Goal: Information Seeking & Learning: Learn about a topic

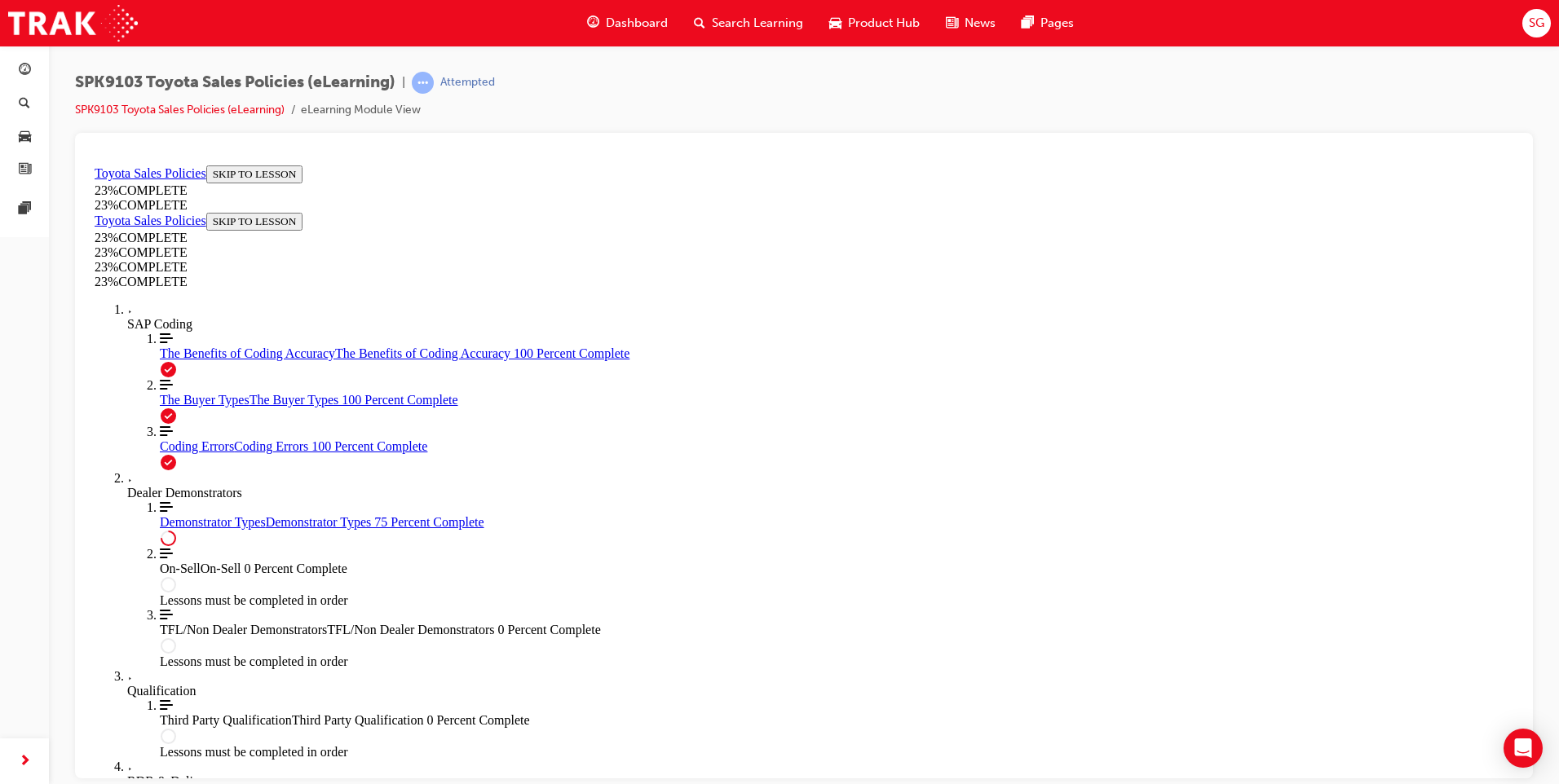
scroll to position [720, 0]
drag, startPoint x: 622, startPoint y: 295, endPoint x: 809, endPoint y: 479, distance: 262.3
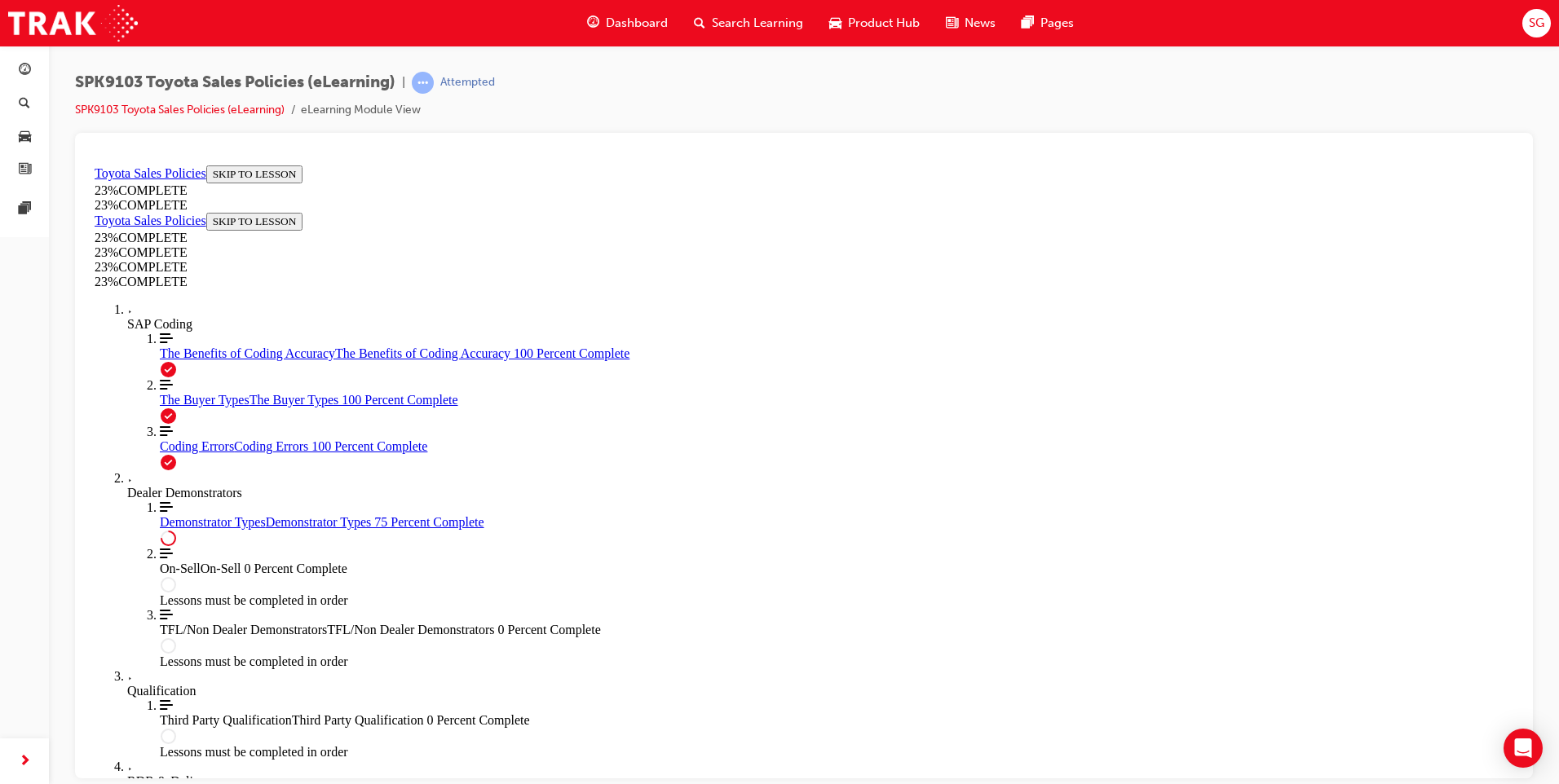
drag, startPoint x: 595, startPoint y: 288, endPoint x: 773, endPoint y: 502, distance: 278.4
drag, startPoint x: 773, startPoint y: 502, endPoint x: 659, endPoint y: 378, distance: 168.4
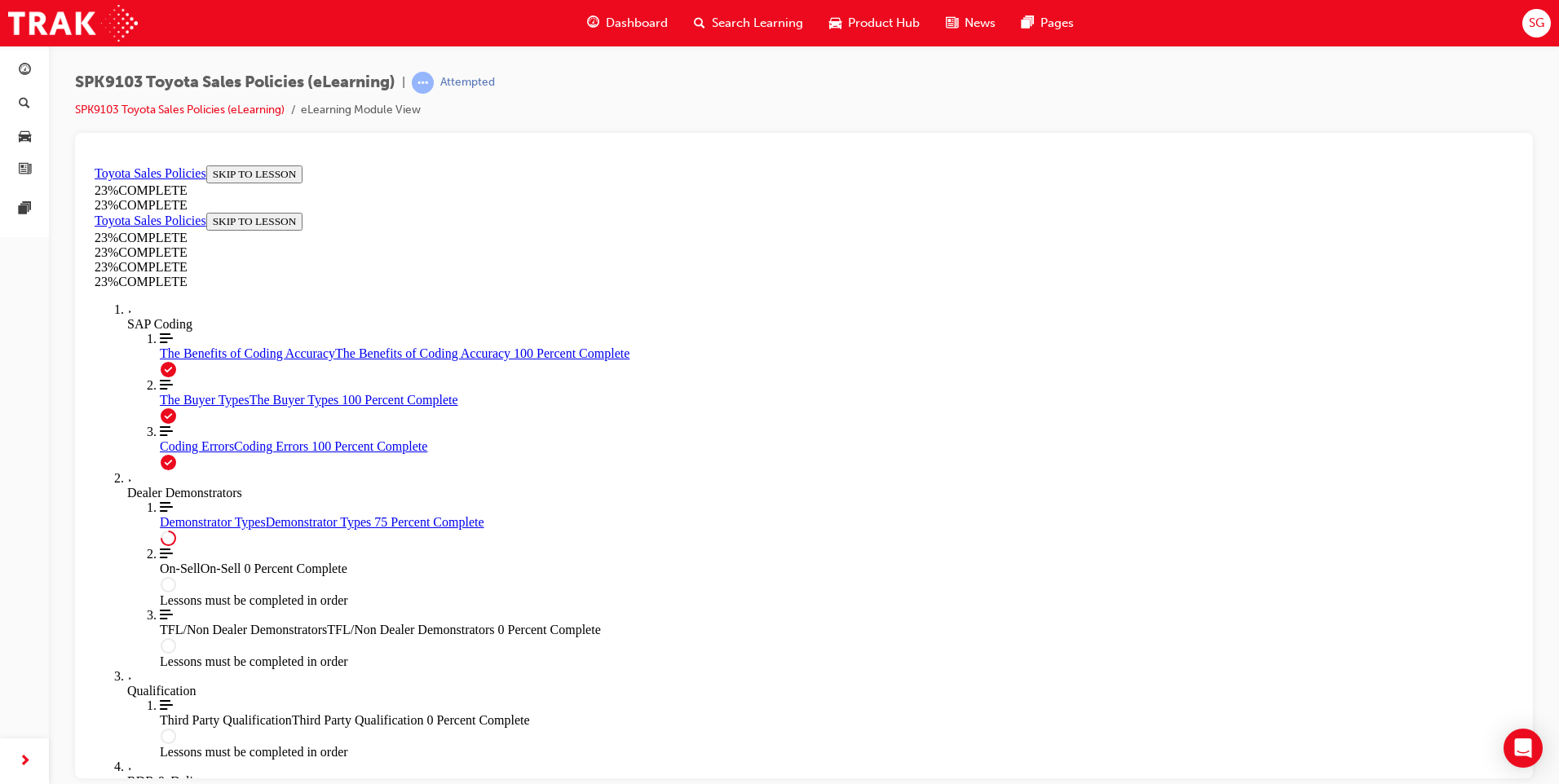
drag, startPoint x: 586, startPoint y: 296, endPoint x: 757, endPoint y: 494, distance: 261.6
copy ul "Must be the most current model of the relevant vehicle as specified in the Vehi…"
drag, startPoint x: 1138, startPoint y: 459, endPoint x: 1023, endPoint y: 378, distance: 140.7
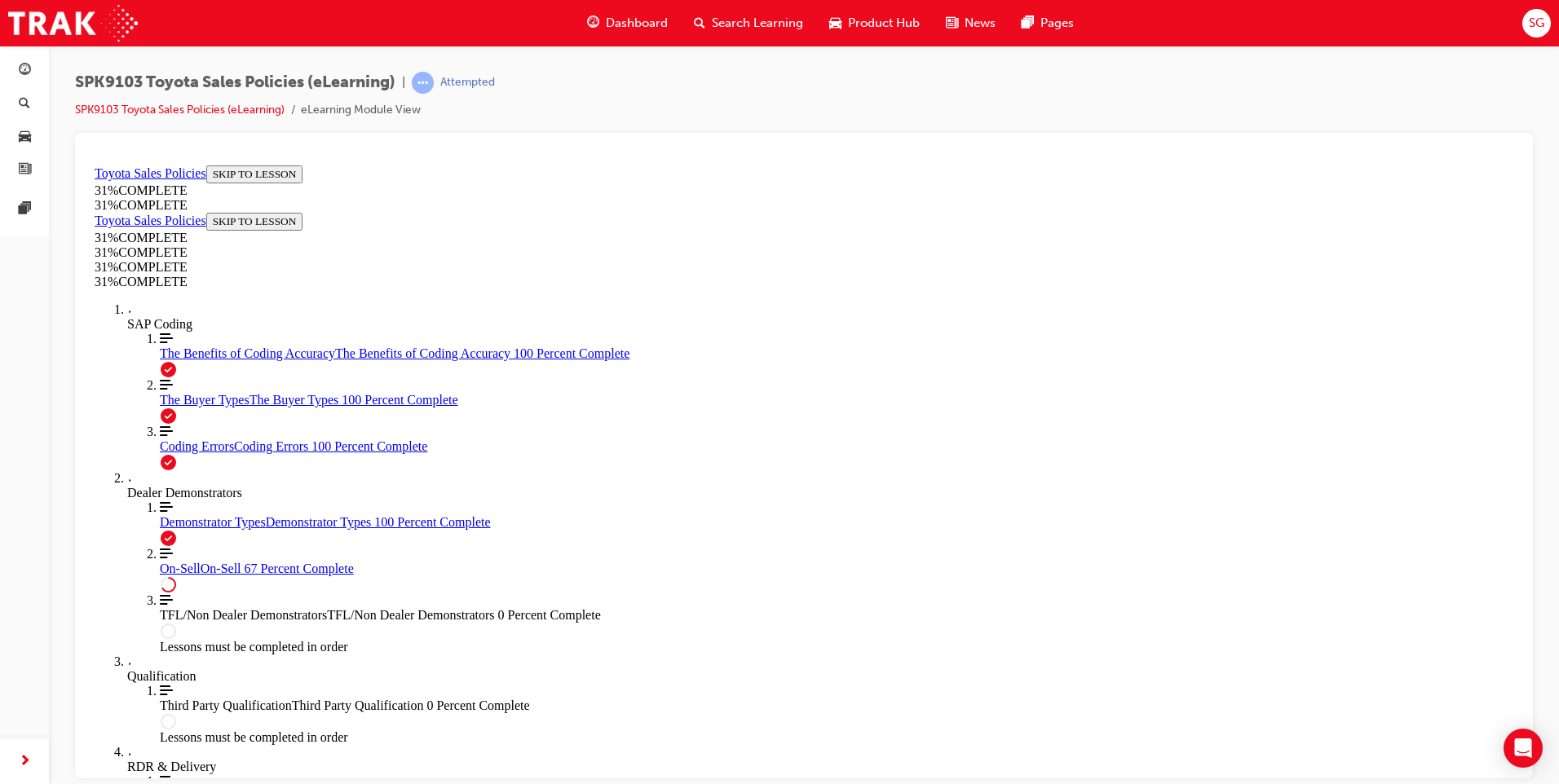
scroll to position [652, 0]
drag, startPoint x: 554, startPoint y: 259, endPoint x: 795, endPoint y: 584, distance: 404.6
drag, startPoint x: 795, startPoint y: 584, endPoint x: 690, endPoint y: 604, distance: 106.9
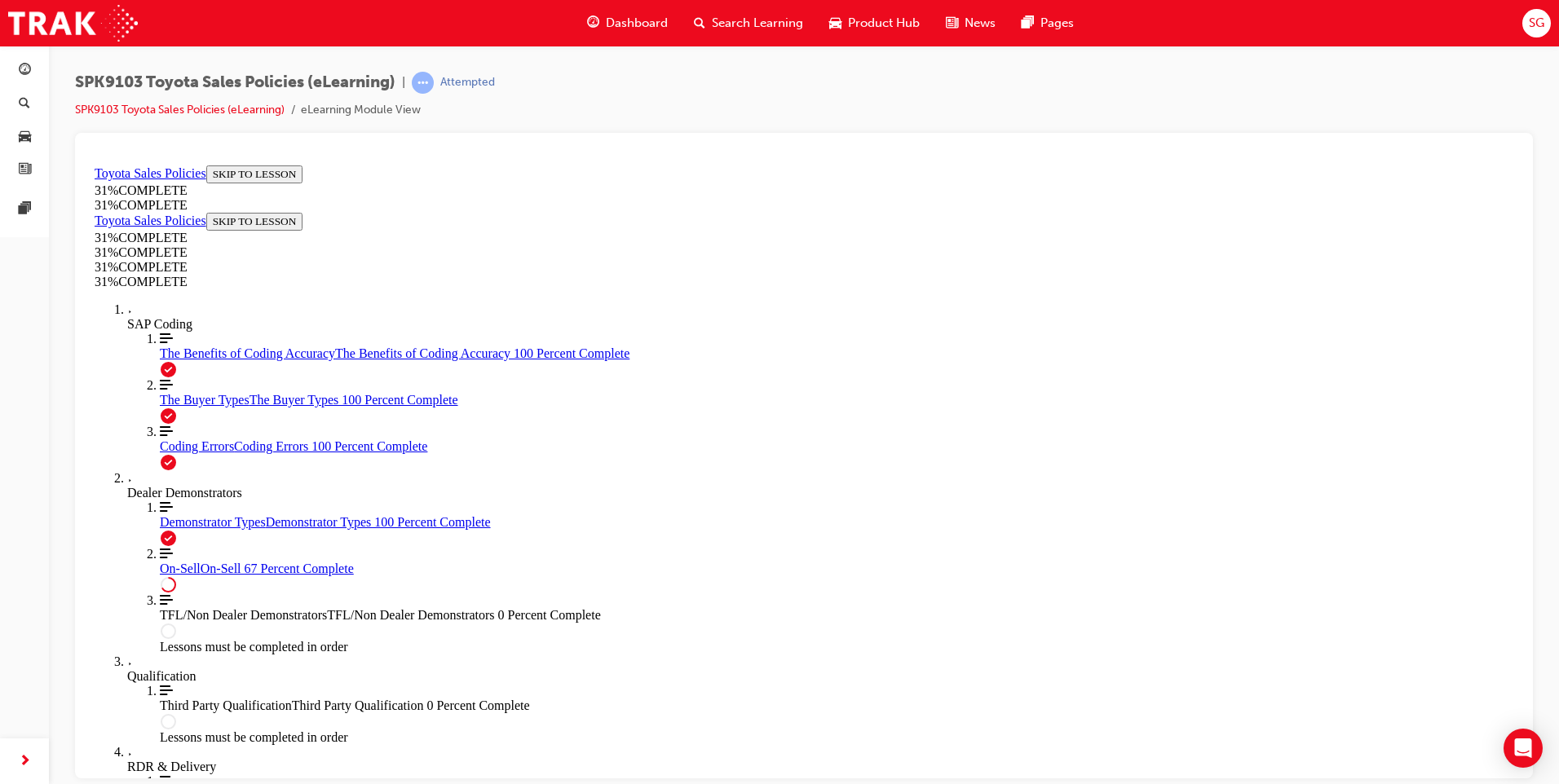
scroll to position [872, 0]
drag, startPoint x: 548, startPoint y: 251, endPoint x: 872, endPoint y: 540, distance: 434.2
copy div "All Demos must be retained by the Dealer for a minimum of 45 days prior to on-s…"
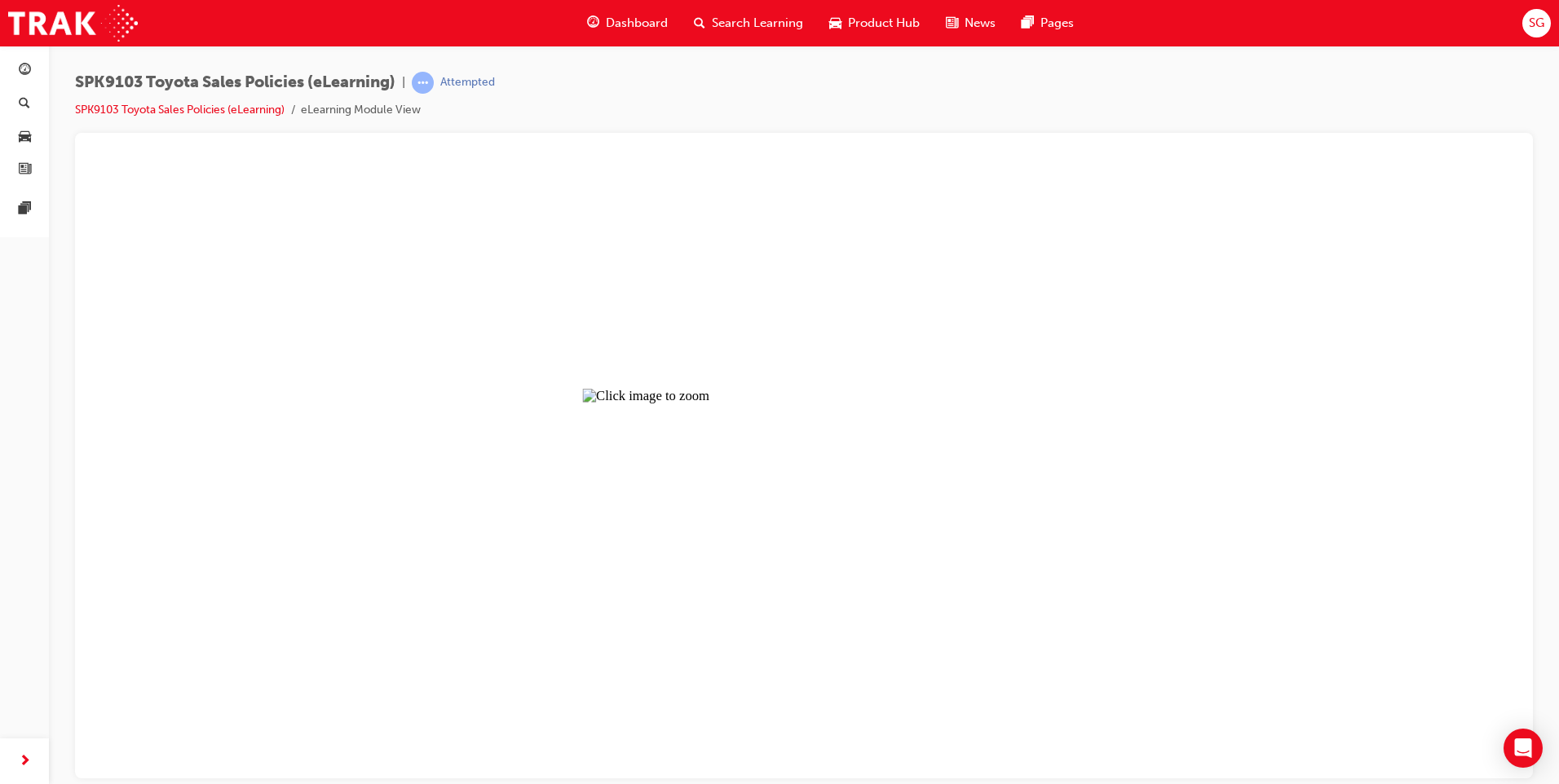
click at [401, 290] on button "Unzoom image" at bounding box center [804, 468] width 1432 height 619
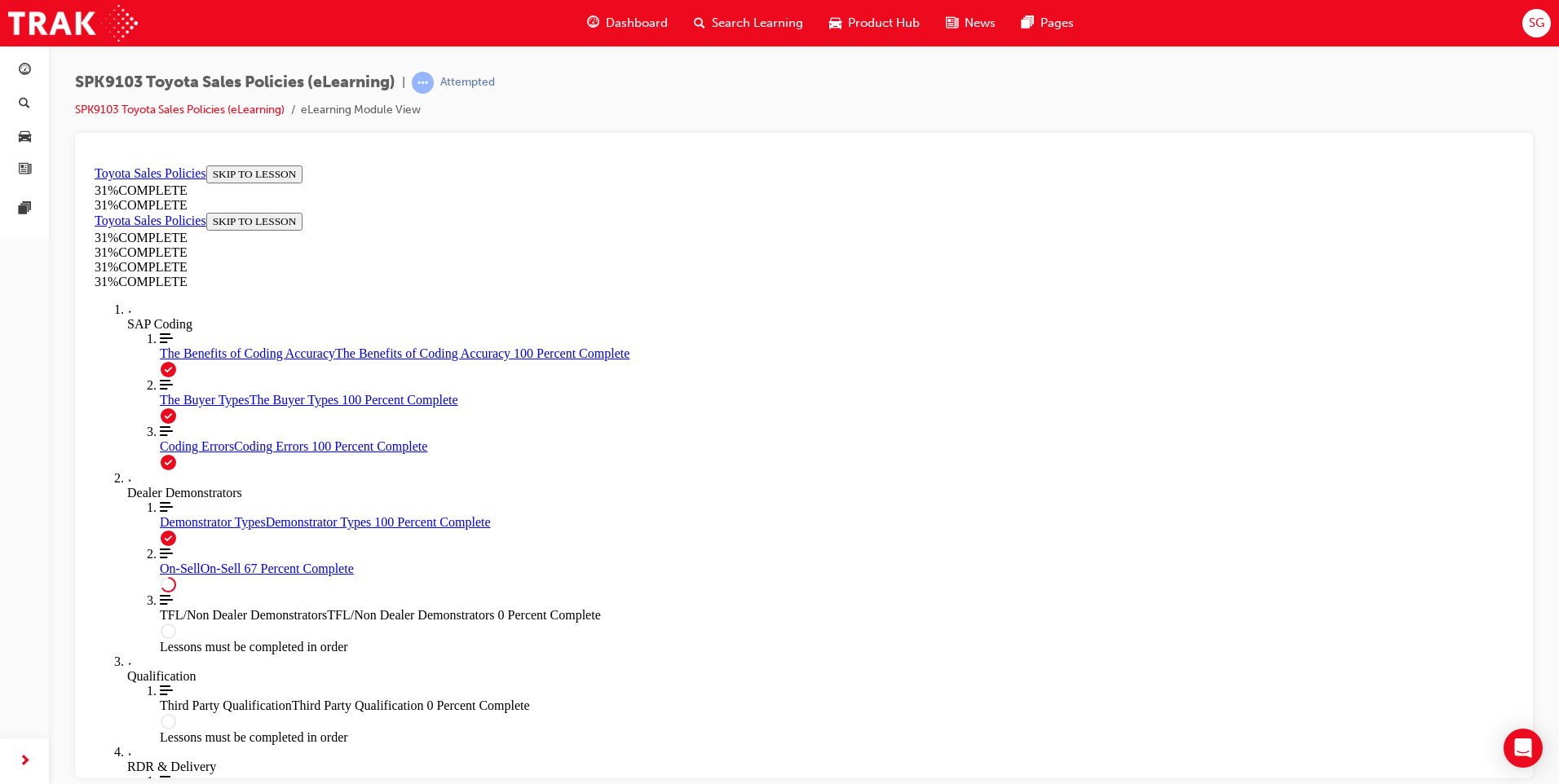
scroll to position [811, 0]
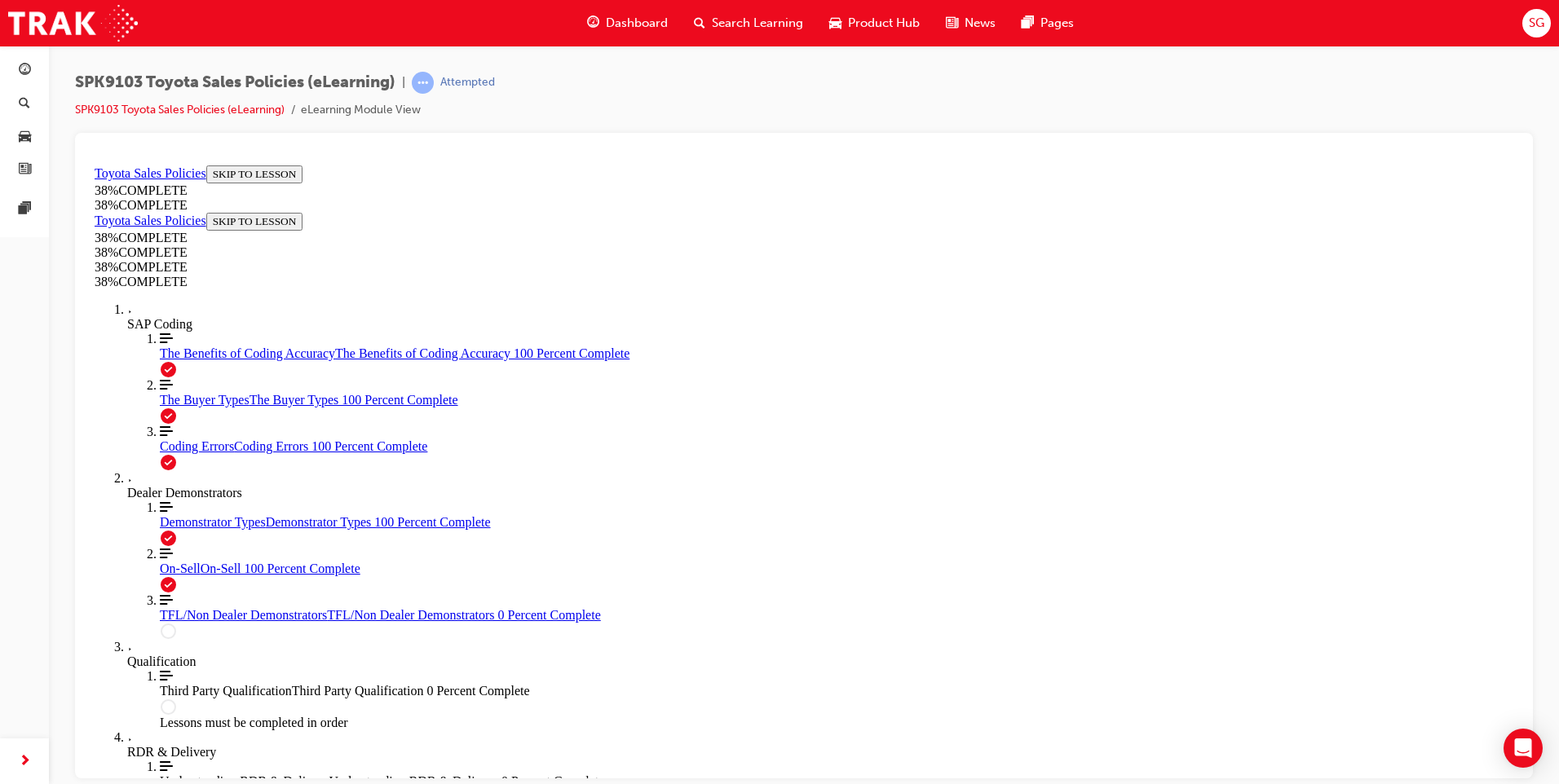
scroll to position [57, 0]
drag, startPoint x: 611, startPoint y: 250, endPoint x: 1094, endPoint y: 274, distance: 483.6
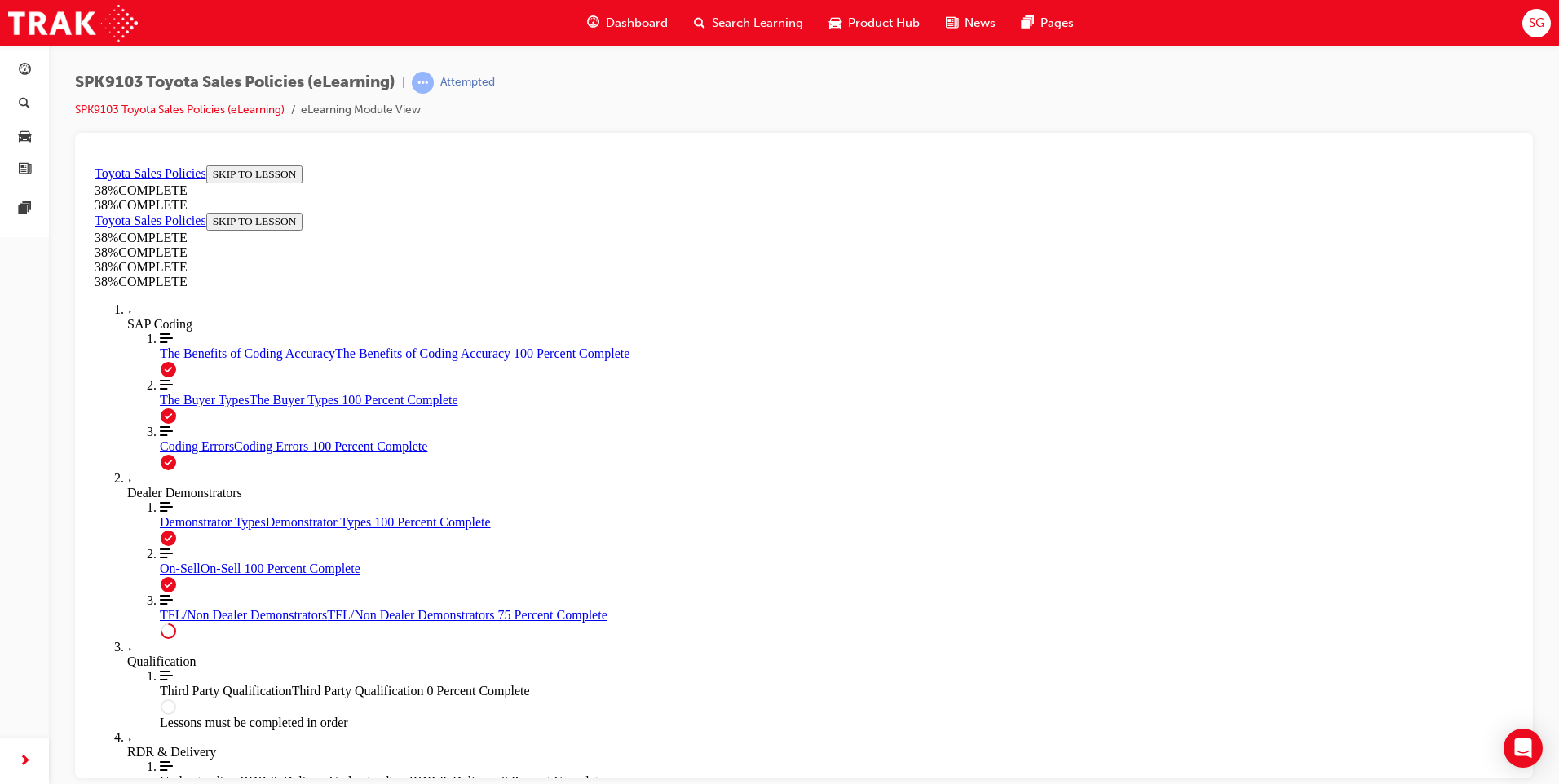
drag, startPoint x: 684, startPoint y: 435, endPoint x: 1028, endPoint y: 572, distance: 370.3
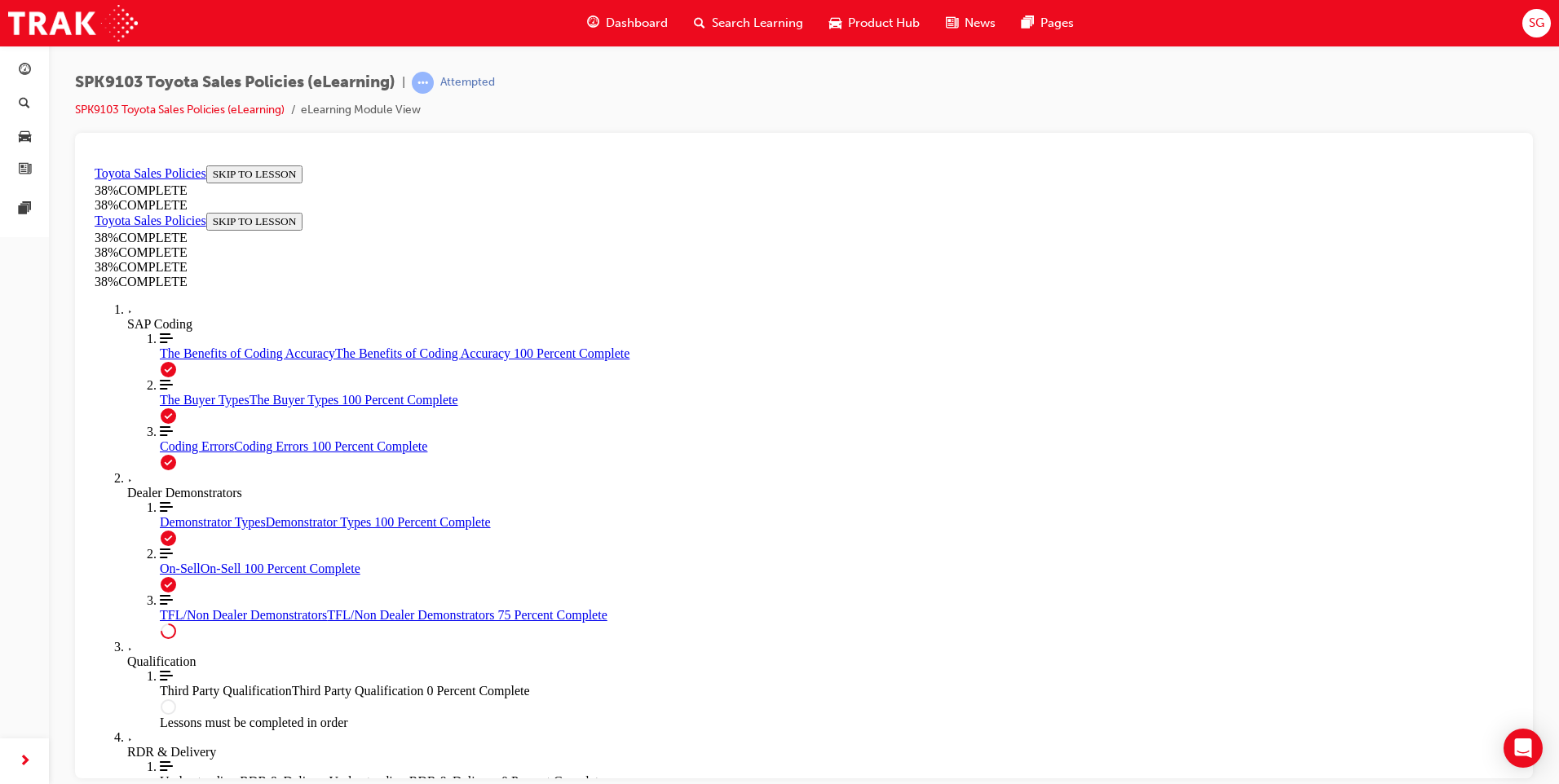
copy ul "Lore ip Dolorsitam con ADI’e se doe Tempor in utl etdo magna Aliqu enimadm Veni…"
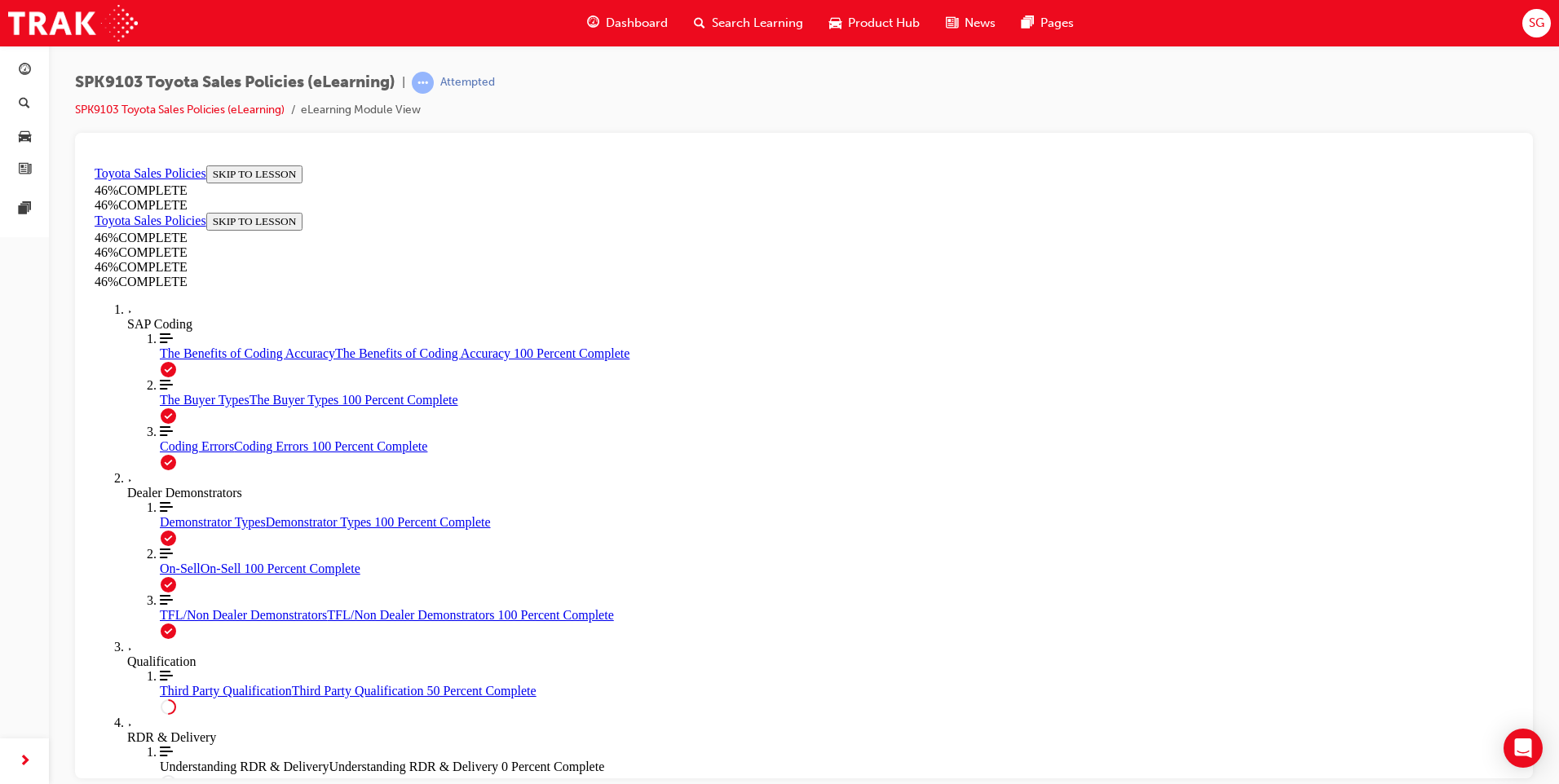
scroll to position [525, 0]
drag, startPoint x: 615, startPoint y: 441, endPoint x: 748, endPoint y: 500, distance: 145.5
drag, startPoint x: 603, startPoint y: 332, endPoint x: 885, endPoint y: 519, distance: 338.4
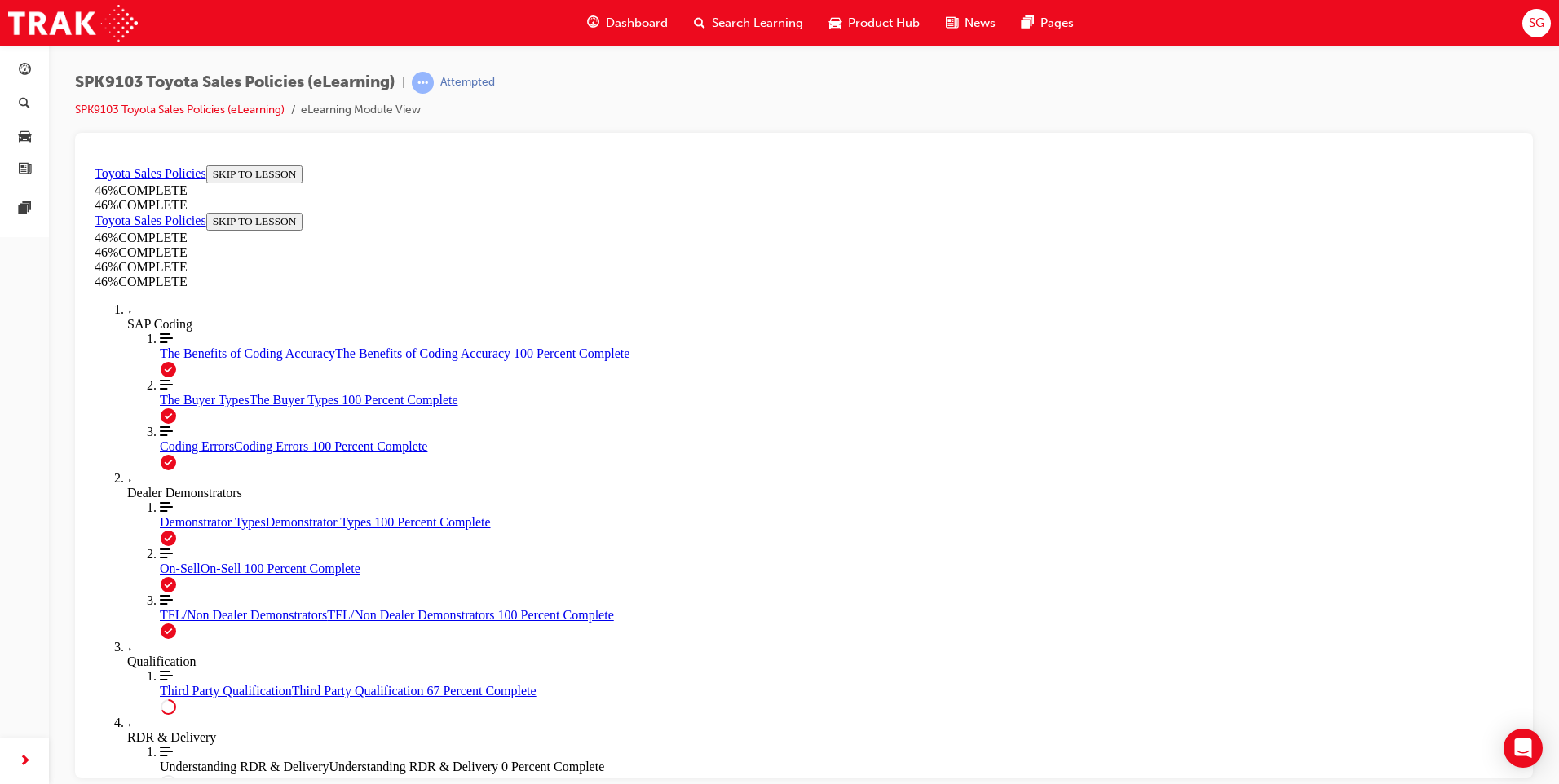
drag, startPoint x: 623, startPoint y: 316, endPoint x: 885, endPoint y: 699, distance: 464.0
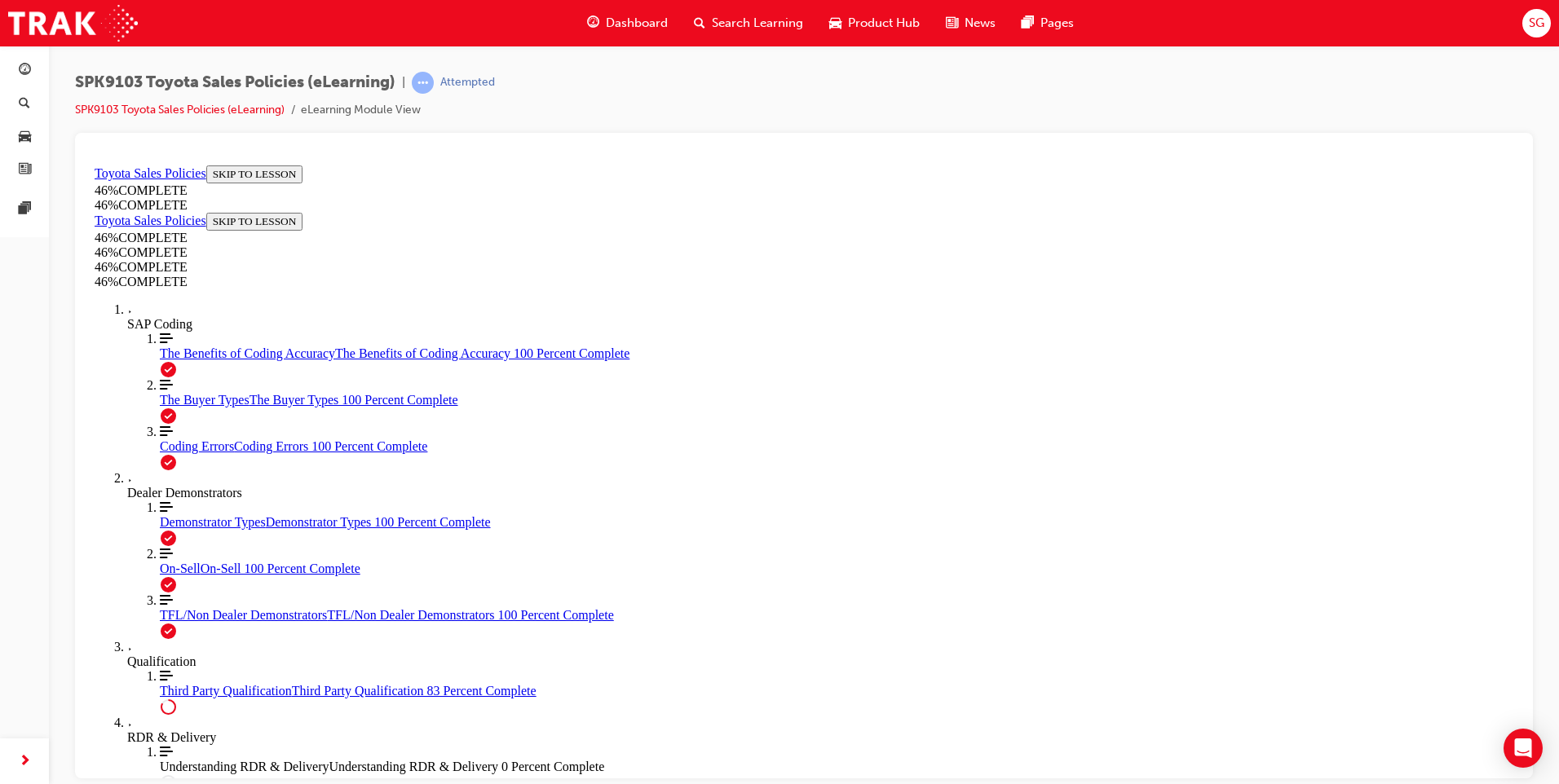
copy div "Depending on the type of sale, the following documents are required to demonstr…"
drag, startPoint x: 632, startPoint y: 352, endPoint x: 915, endPoint y: 361, distance: 283.1
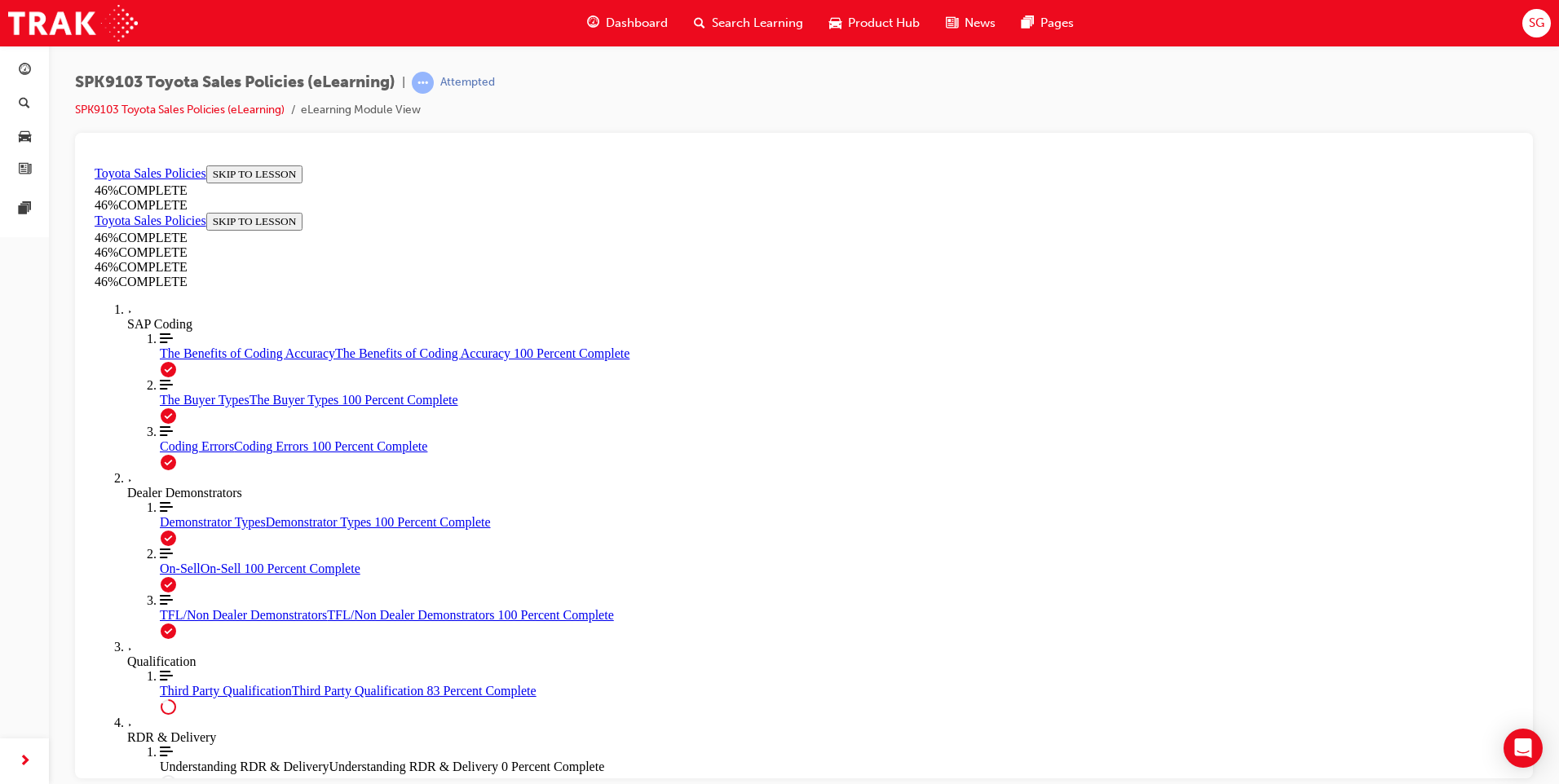
drag, startPoint x: 915, startPoint y: 361, endPoint x: 862, endPoint y: 280, distance: 96.8
drag, startPoint x: 631, startPoint y: 295, endPoint x: 952, endPoint y: 685, distance: 505.1
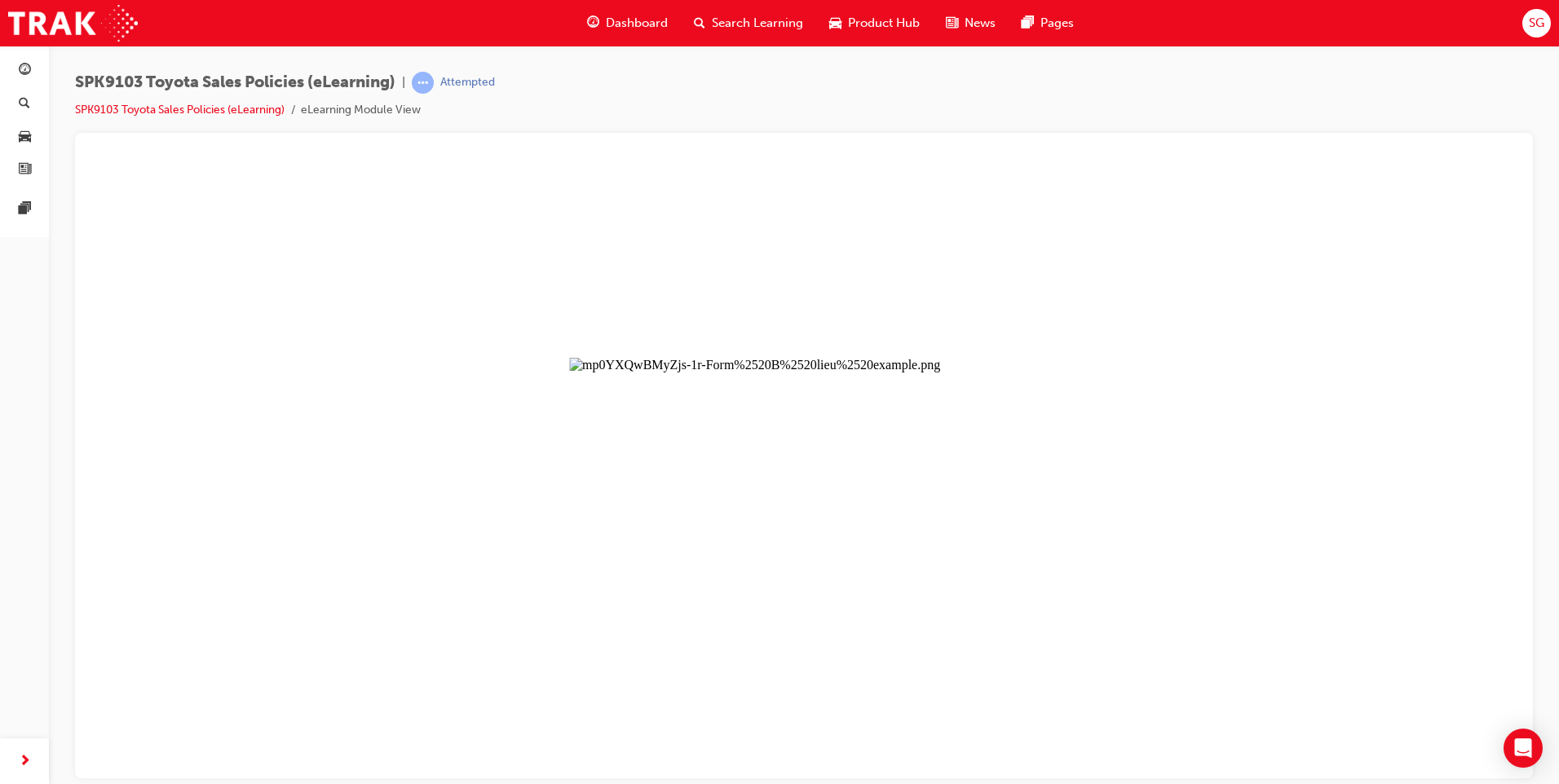
click at [342, 320] on button "Unzoom image" at bounding box center [804, 468] width 1432 height 619
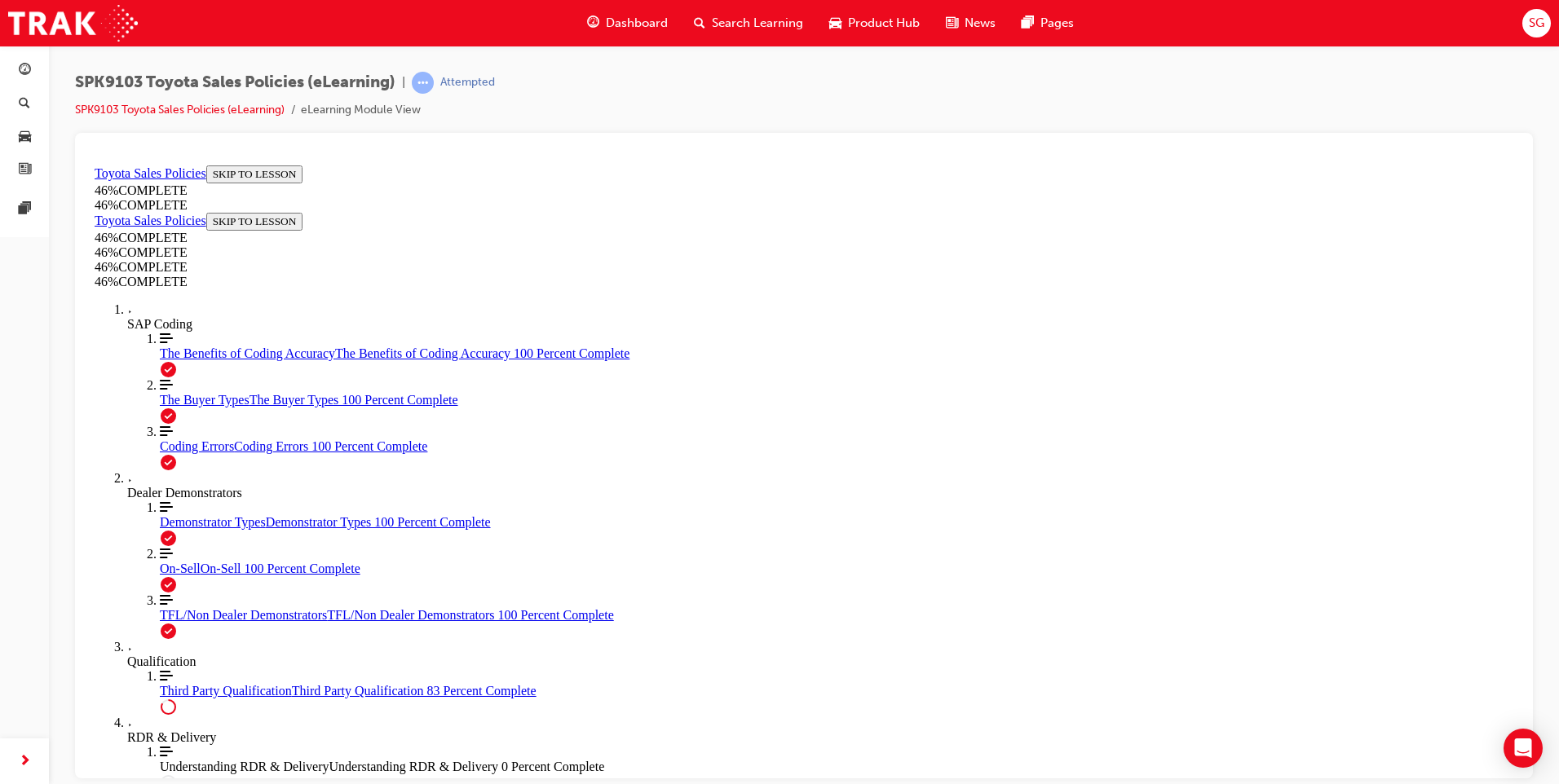
scroll to position [1627, 0]
drag, startPoint x: 606, startPoint y: 236, endPoint x: 1074, endPoint y: 288, distance: 470.9
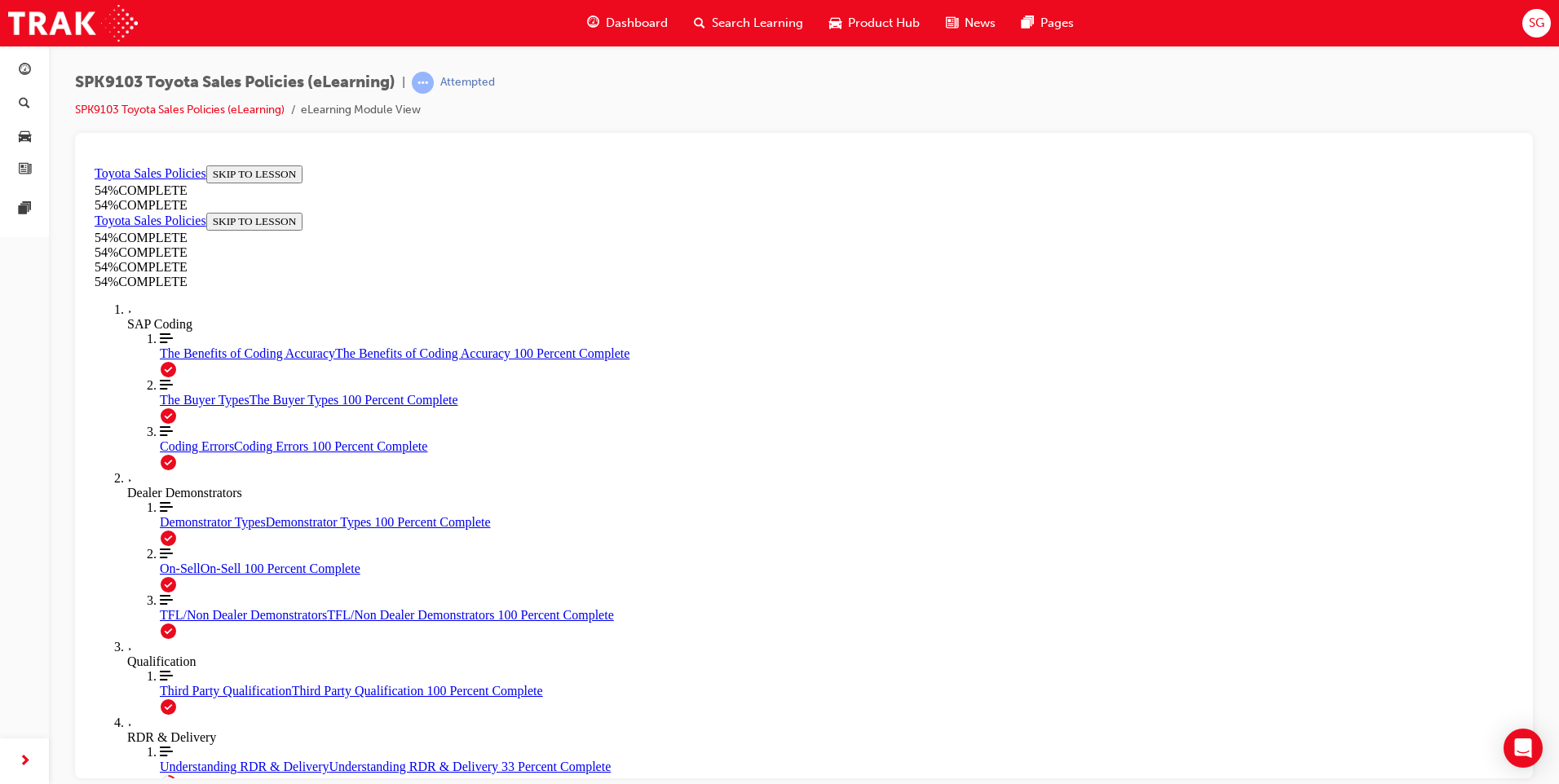
copy h1 "Understanding RDR & Delivery"
drag, startPoint x: 816, startPoint y: 300, endPoint x: 1103, endPoint y: 441, distance: 319.8
copy div "Introduction Details provided from the Retail Delivery Record (RDR) and deliver…"
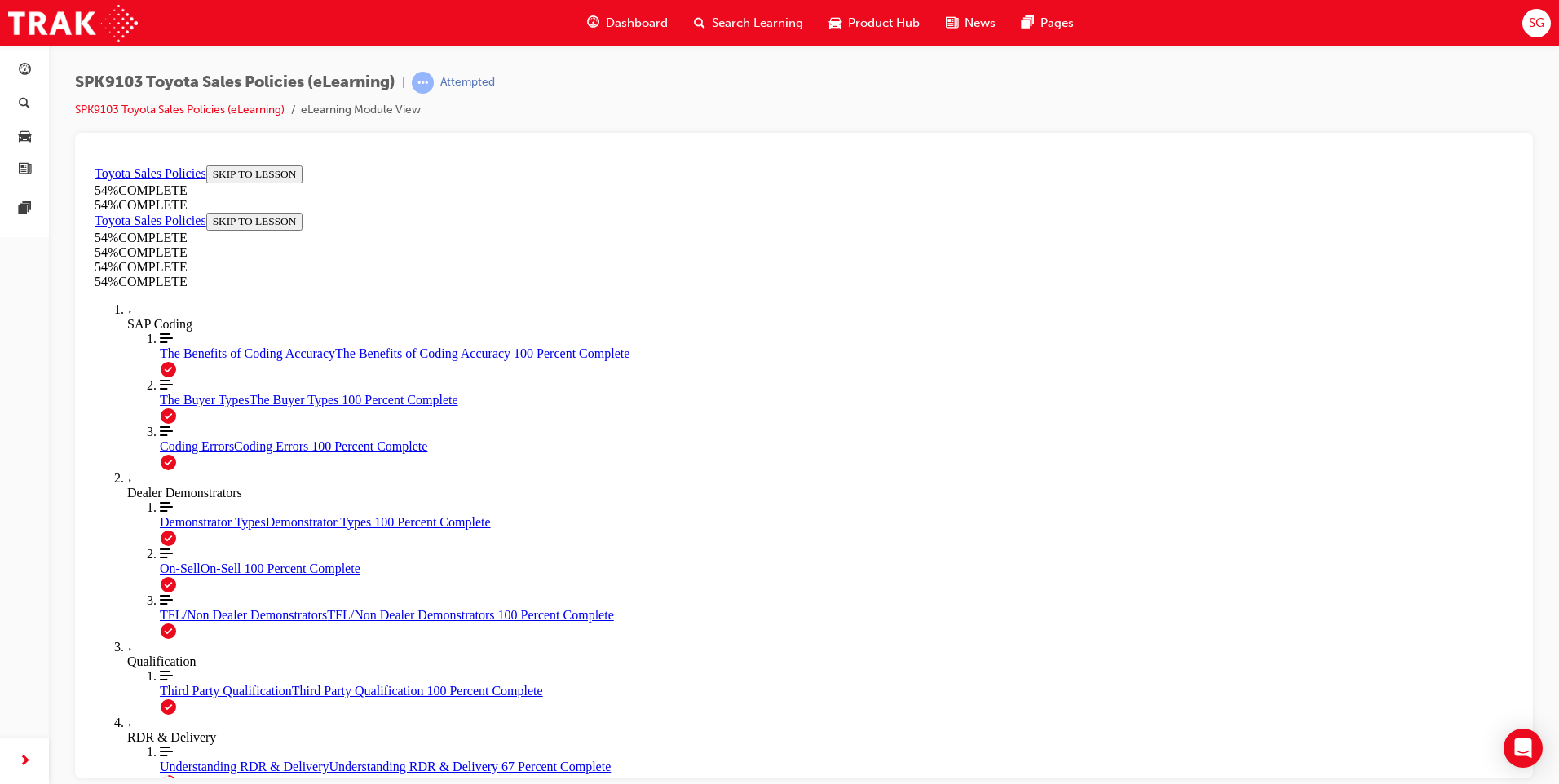
drag, startPoint x: 617, startPoint y: 196, endPoint x: 701, endPoint y: 200, distance: 84.1
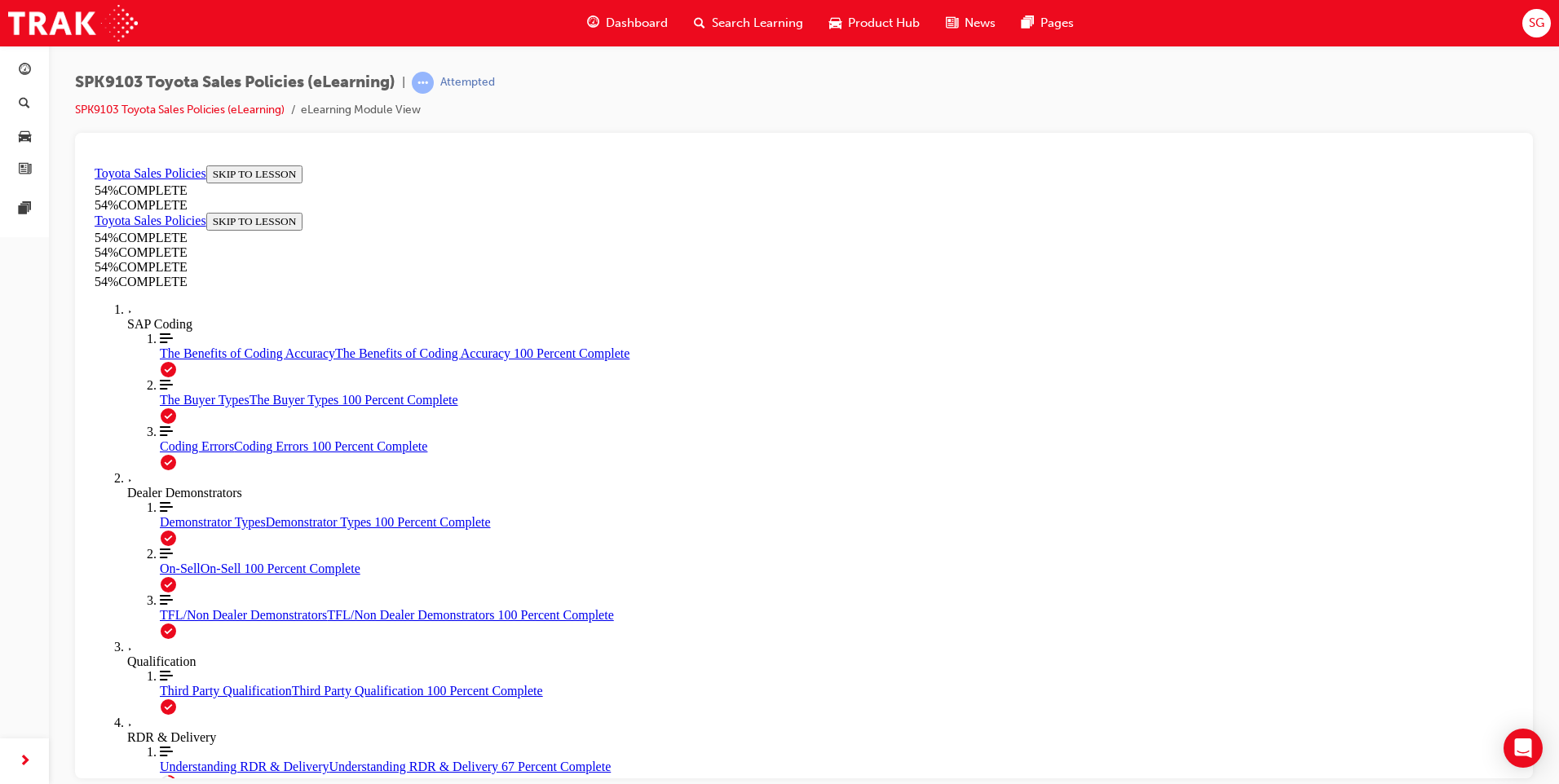
copy h2 "Delivery"
drag, startPoint x: 652, startPoint y: 610, endPoint x: 950, endPoint y: 674, distance: 304.8
drag, startPoint x: 950, startPoint y: 674, endPoint x: 898, endPoint y: 672, distance: 52.0
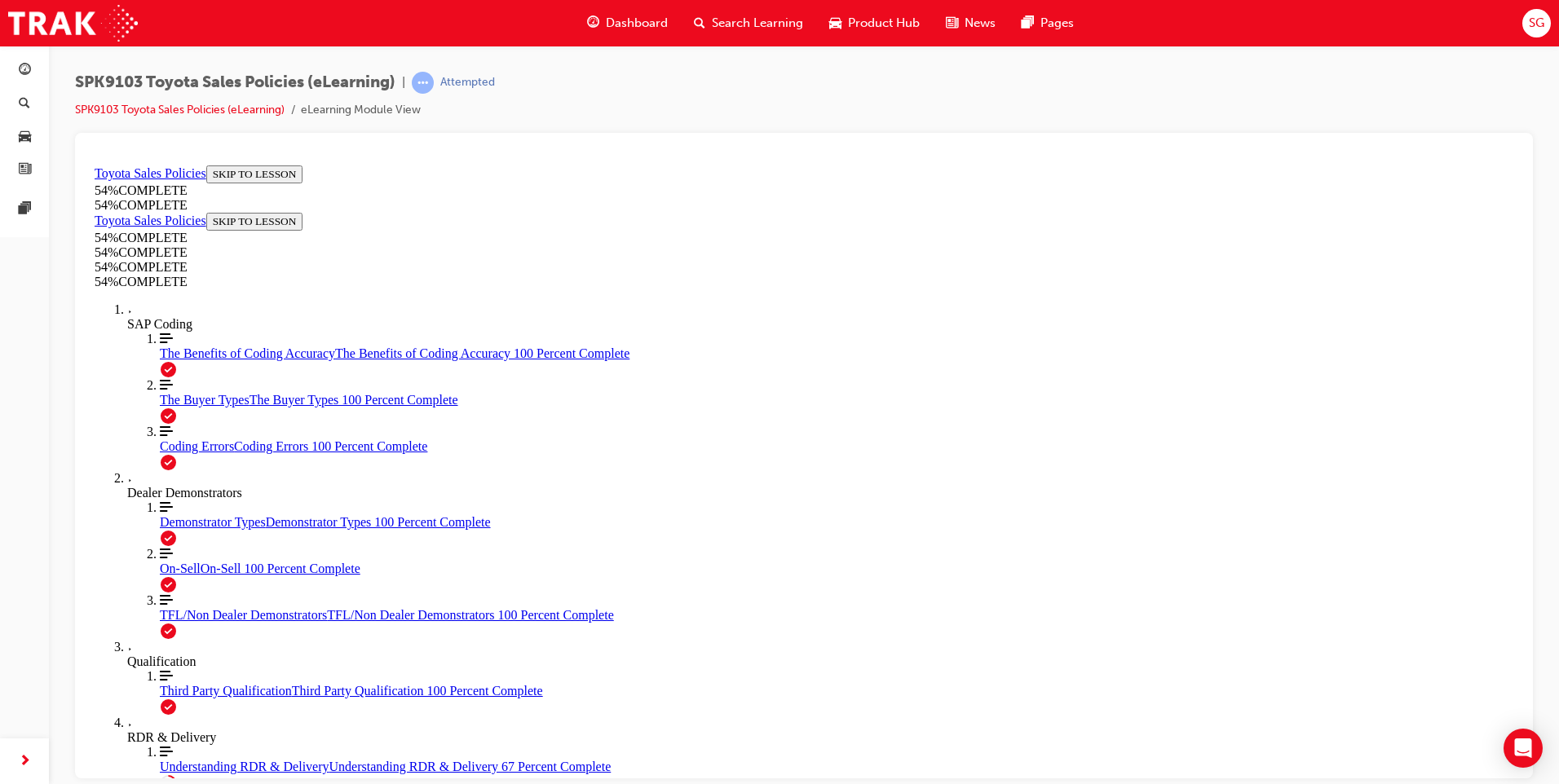
drag, startPoint x: 633, startPoint y: 610, endPoint x: 976, endPoint y: 684, distance: 350.9
copy ul "when the customer physically takes possession of the vehicle from the Dealer or…"
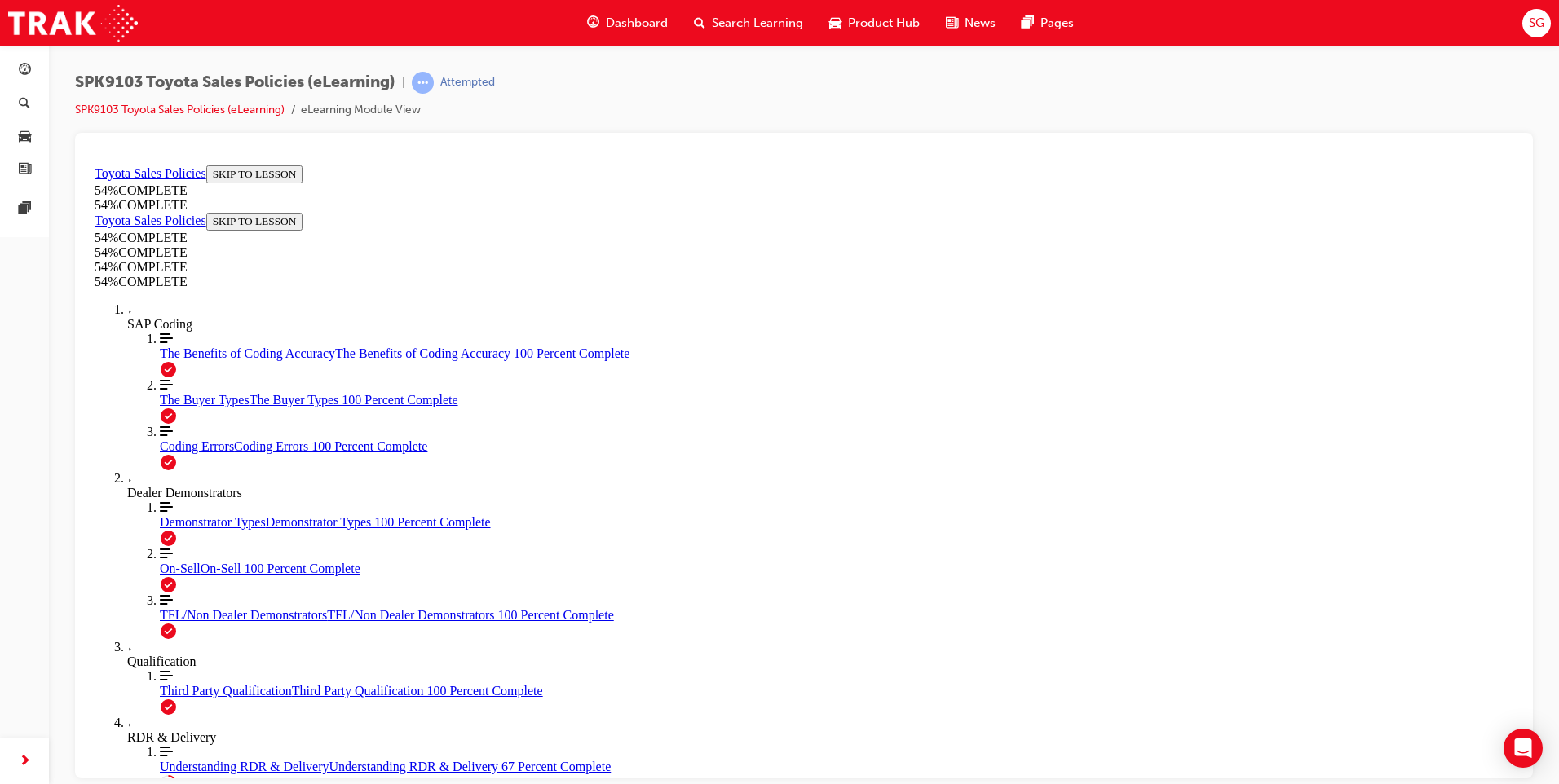
scroll to position [784, 0]
drag, startPoint x: 611, startPoint y: 235, endPoint x: 908, endPoint y: 245, distance: 297.2
copy h2 "Retail Delivery Record RDR"
drag, startPoint x: 635, startPoint y: 612, endPoint x: 1060, endPoint y: 692, distance: 432.5
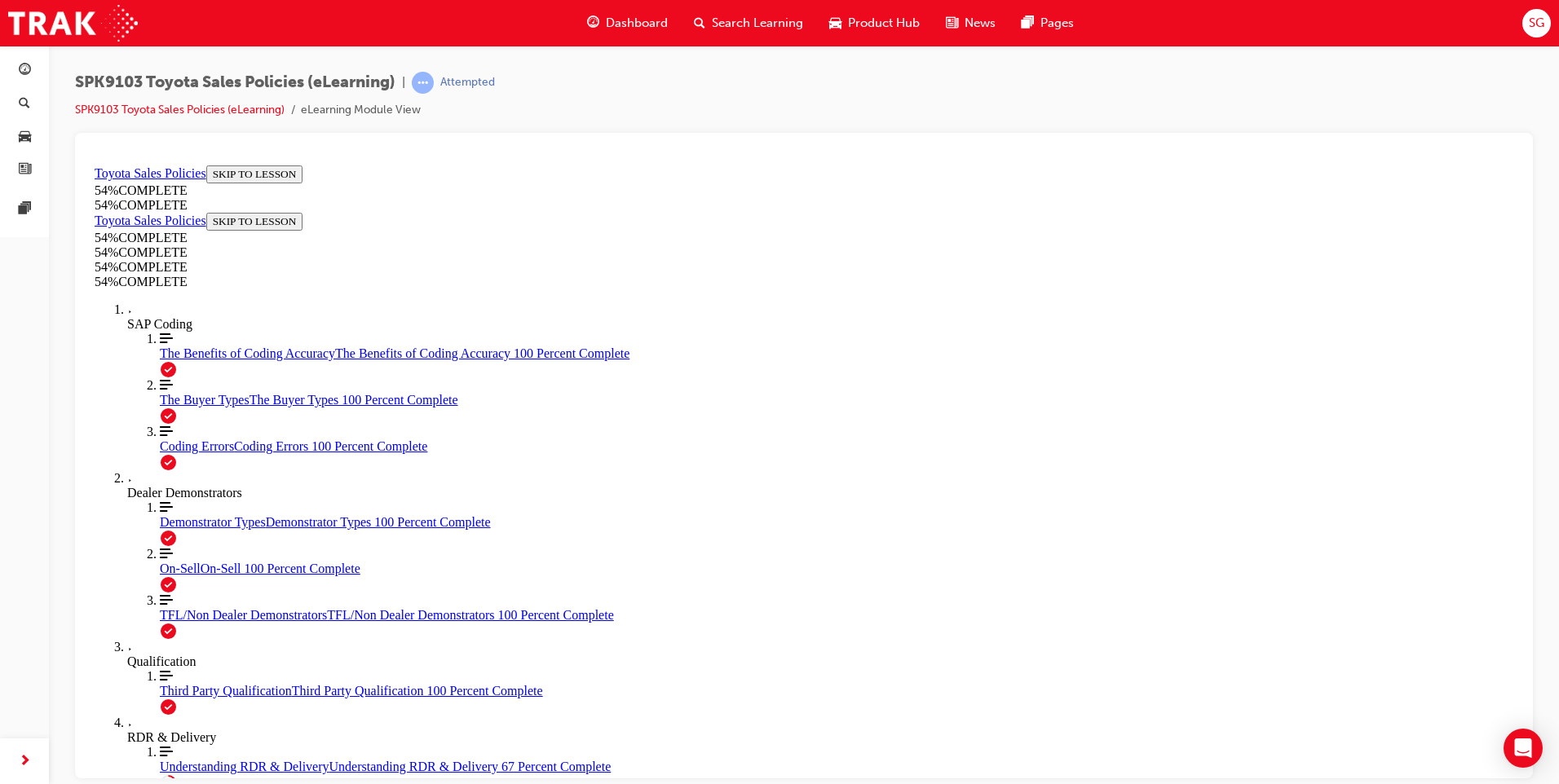
drag, startPoint x: 1060, startPoint y: 692, endPoint x: 1069, endPoint y: 734, distance: 43.0
drag, startPoint x: 636, startPoint y: 614, endPoint x: 1013, endPoint y: 698, distance: 386.2
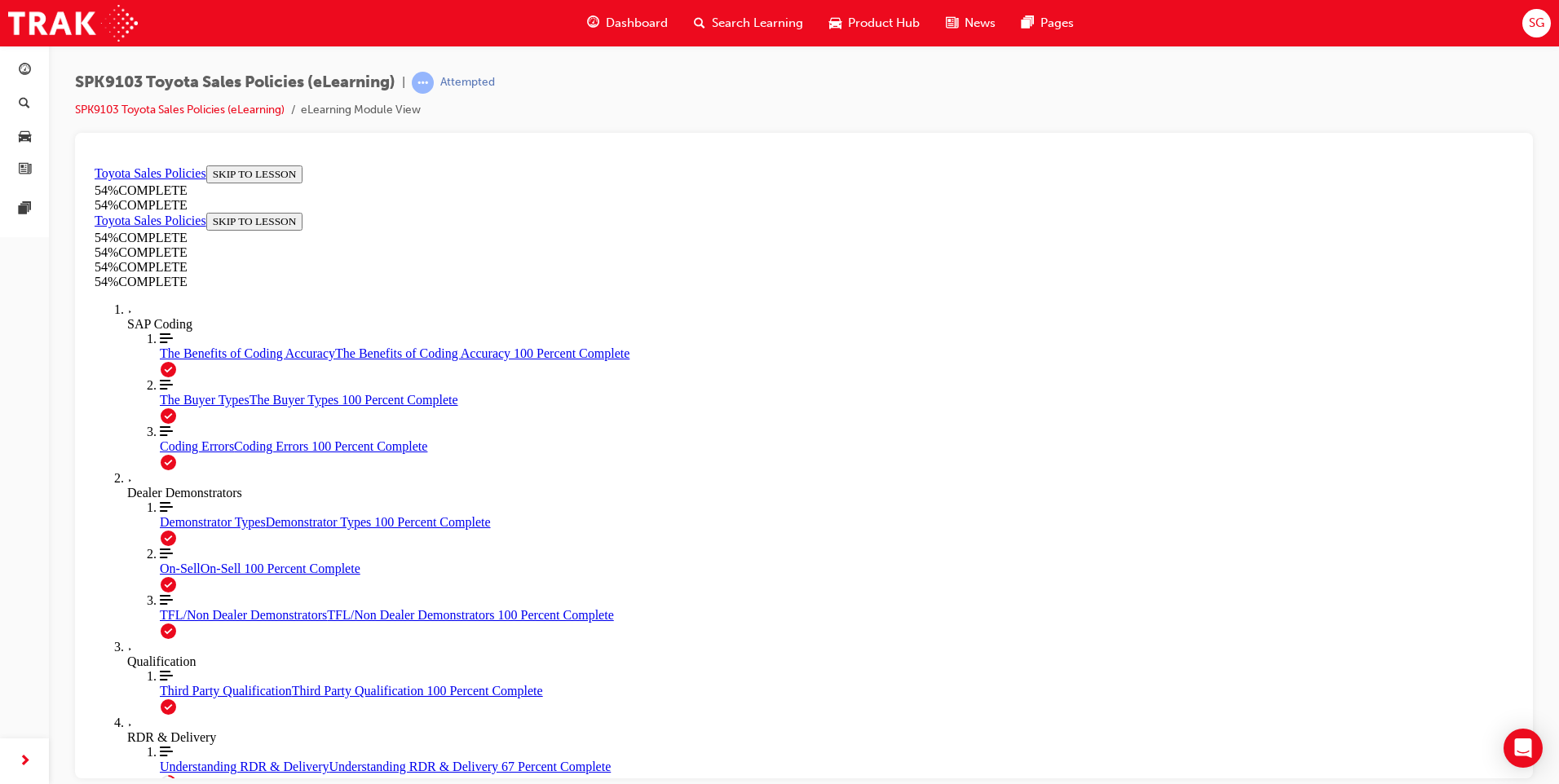
copy ul "RDR in SAP and physical delivery of the vehicle must be in the same calendar mo…"
drag, startPoint x: 605, startPoint y: 600, endPoint x: 1003, endPoint y: 614, distance: 398.2
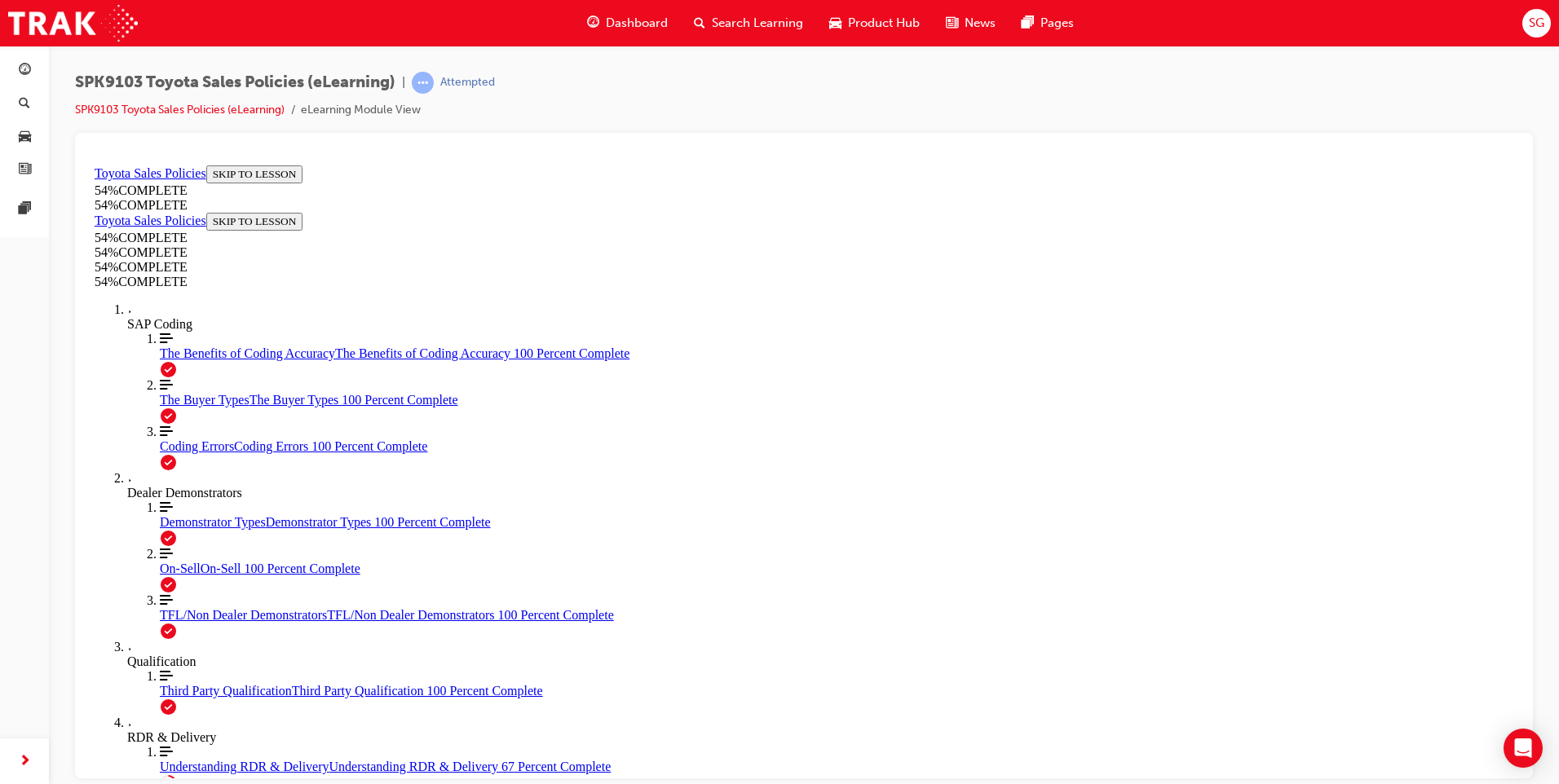
scroll to position [805, 0]
drag, startPoint x: 605, startPoint y: 221, endPoint x: 952, endPoint y: 655, distance: 555.7
drag, startPoint x: 602, startPoint y: 218, endPoint x: 920, endPoint y: 669, distance: 551.8
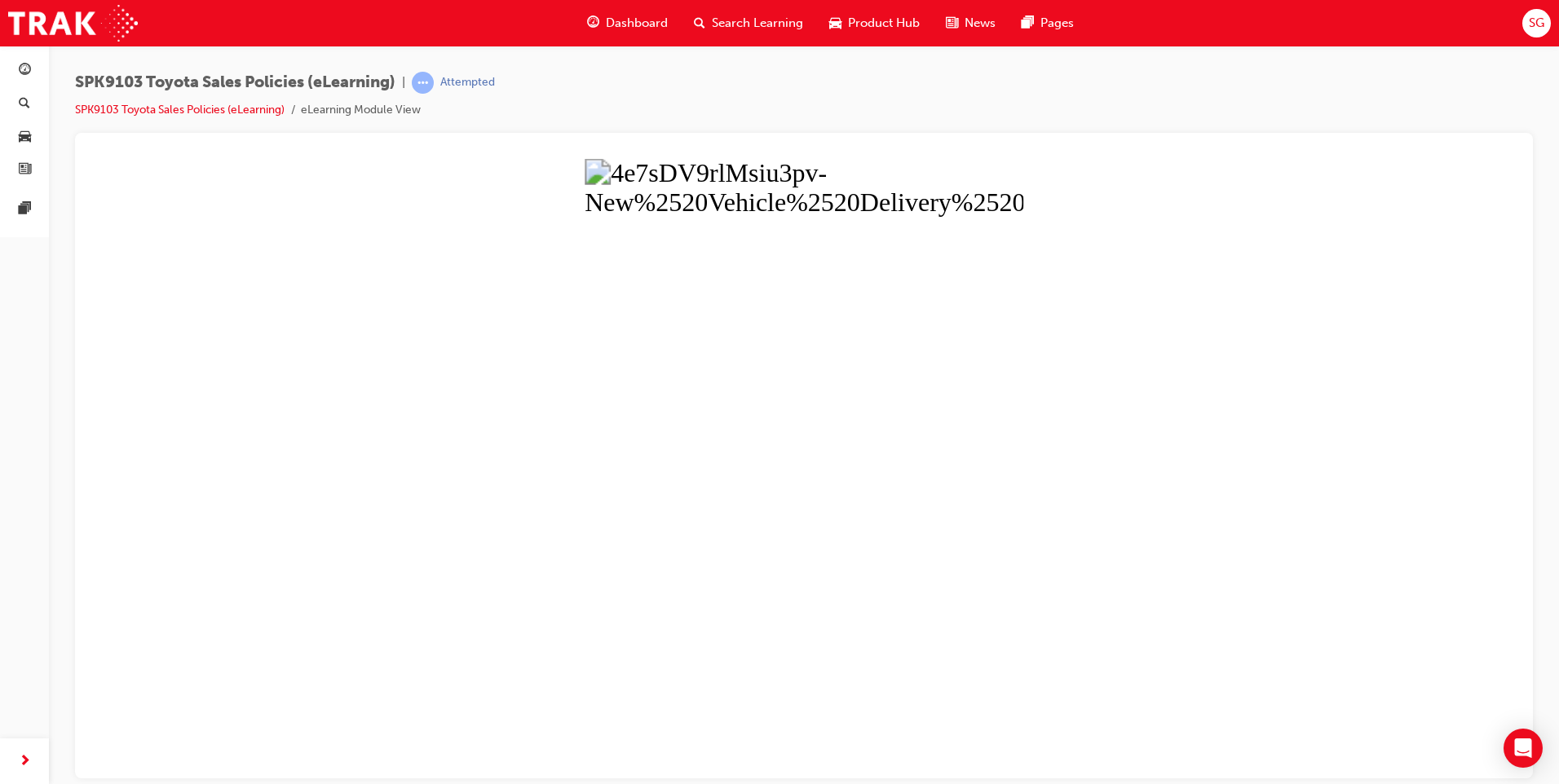
click at [494, 606] on button "Unzoom image" at bounding box center [804, 468] width 1432 height 619
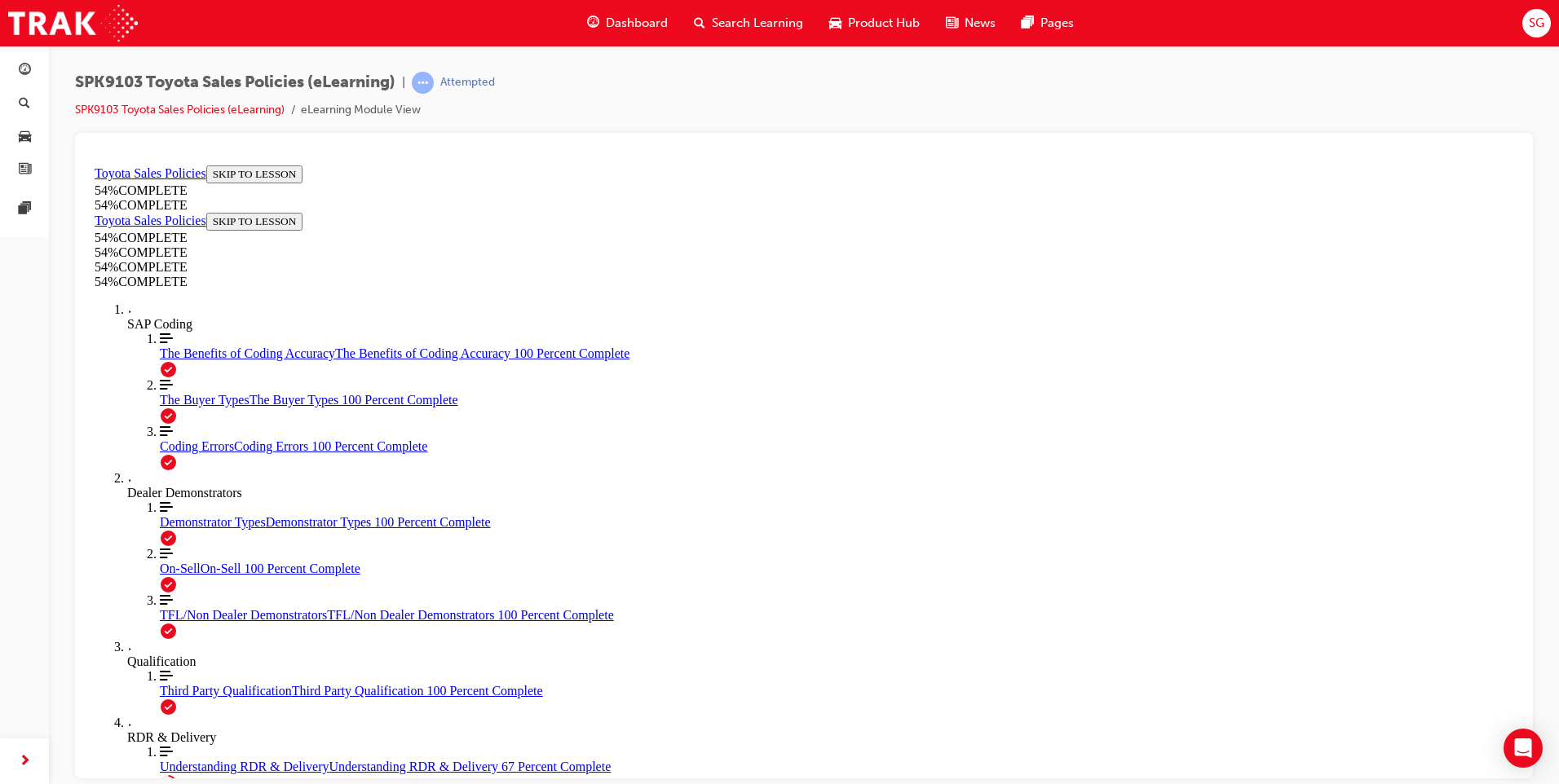
scroll to position [824, 0]
drag, startPoint x: 609, startPoint y: 198, endPoint x: 851, endPoint y: 200, distance: 242.0
drag, startPoint x: 609, startPoint y: 571, endPoint x: 926, endPoint y: 619, distance: 320.6
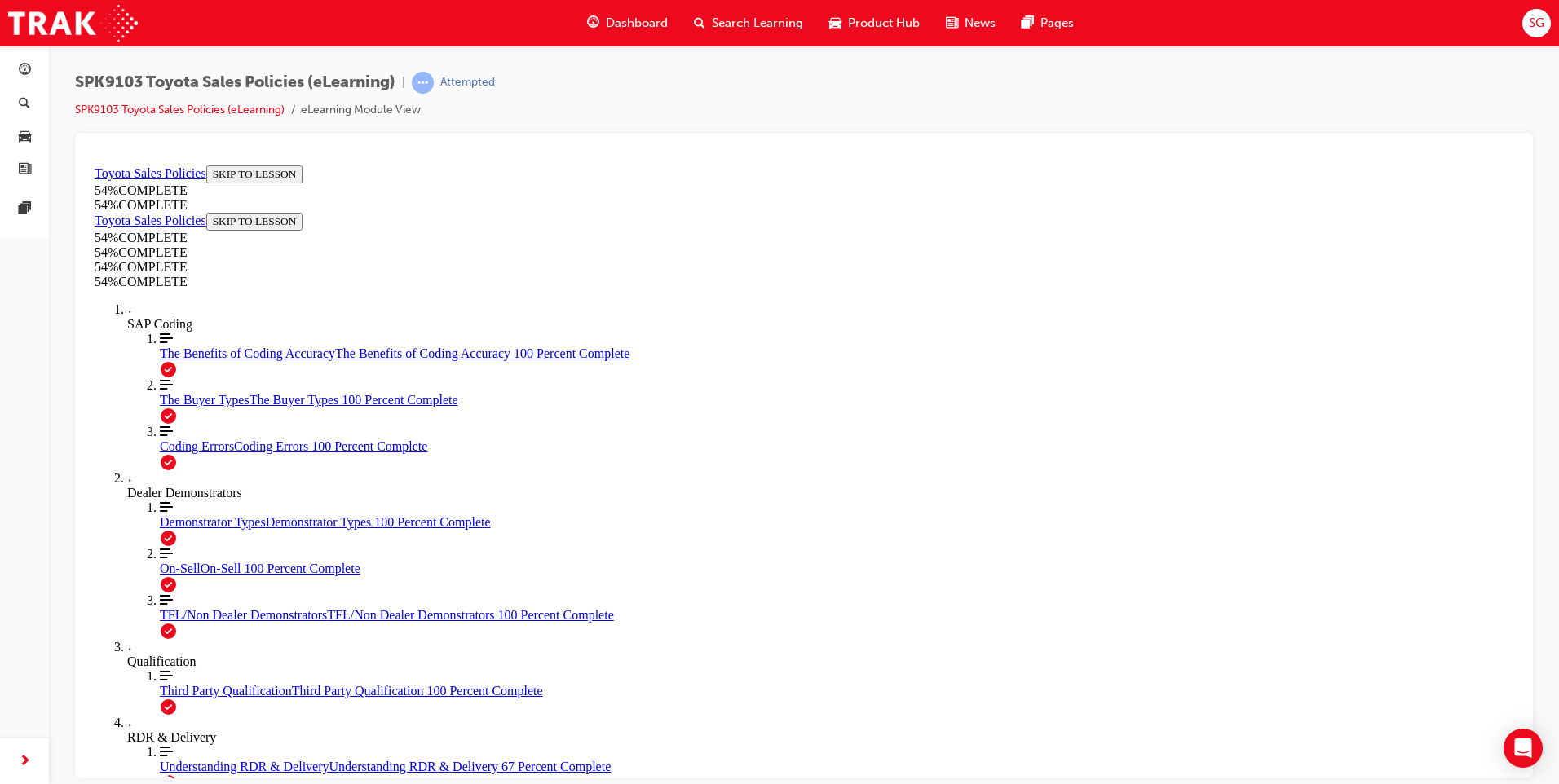
scroll to position [1049, 0]
drag, startPoint x: 983, startPoint y: 462, endPoint x: 1242, endPoint y: 684, distance: 341.1
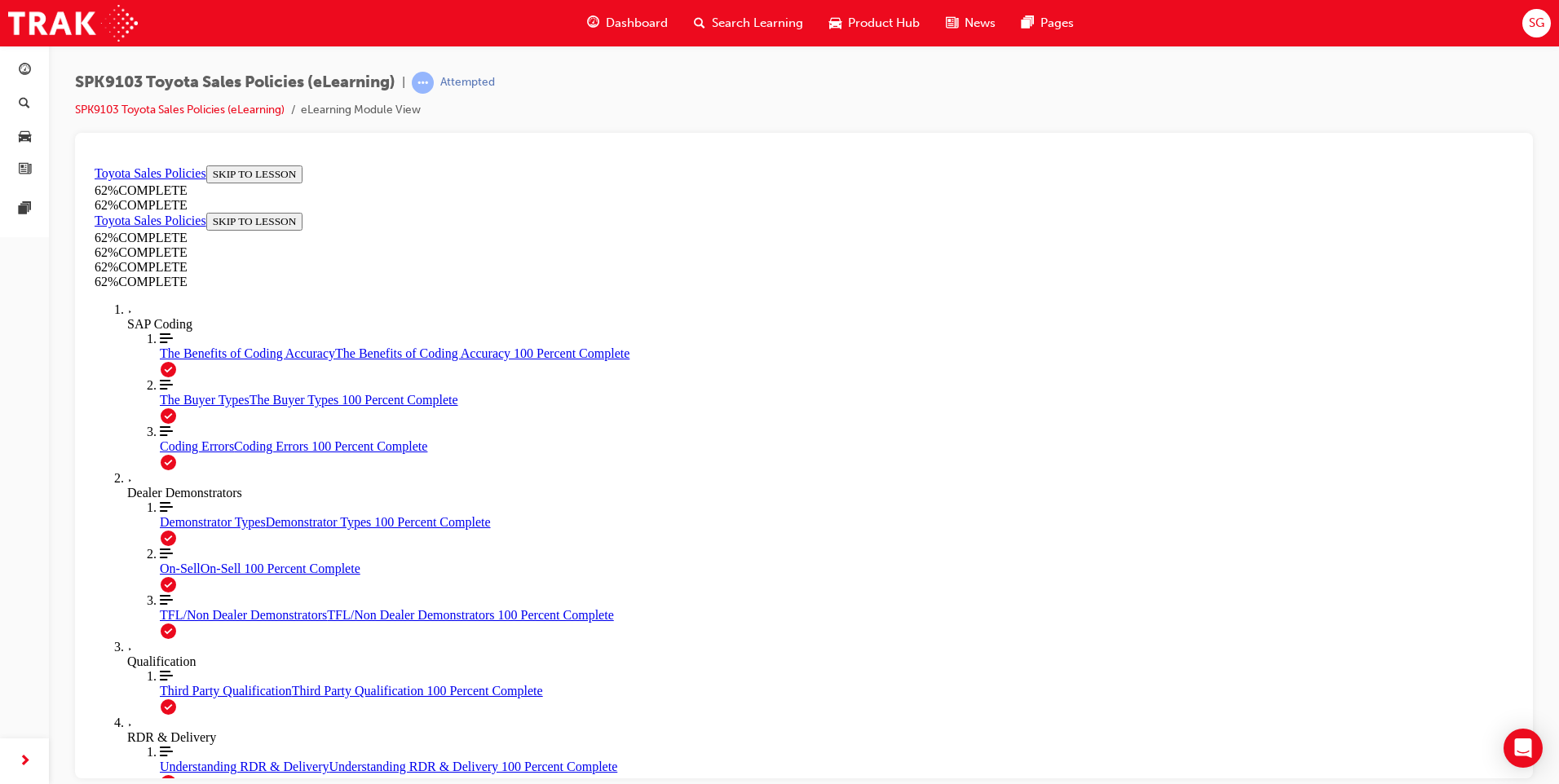
drag, startPoint x: 1242, startPoint y: 684, endPoint x: 1156, endPoint y: 520, distance: 185.2
drag, startPoint x: 950, startPoint y: 491, endPoint x: 1225, endPoint y: 571, distance: 286.4
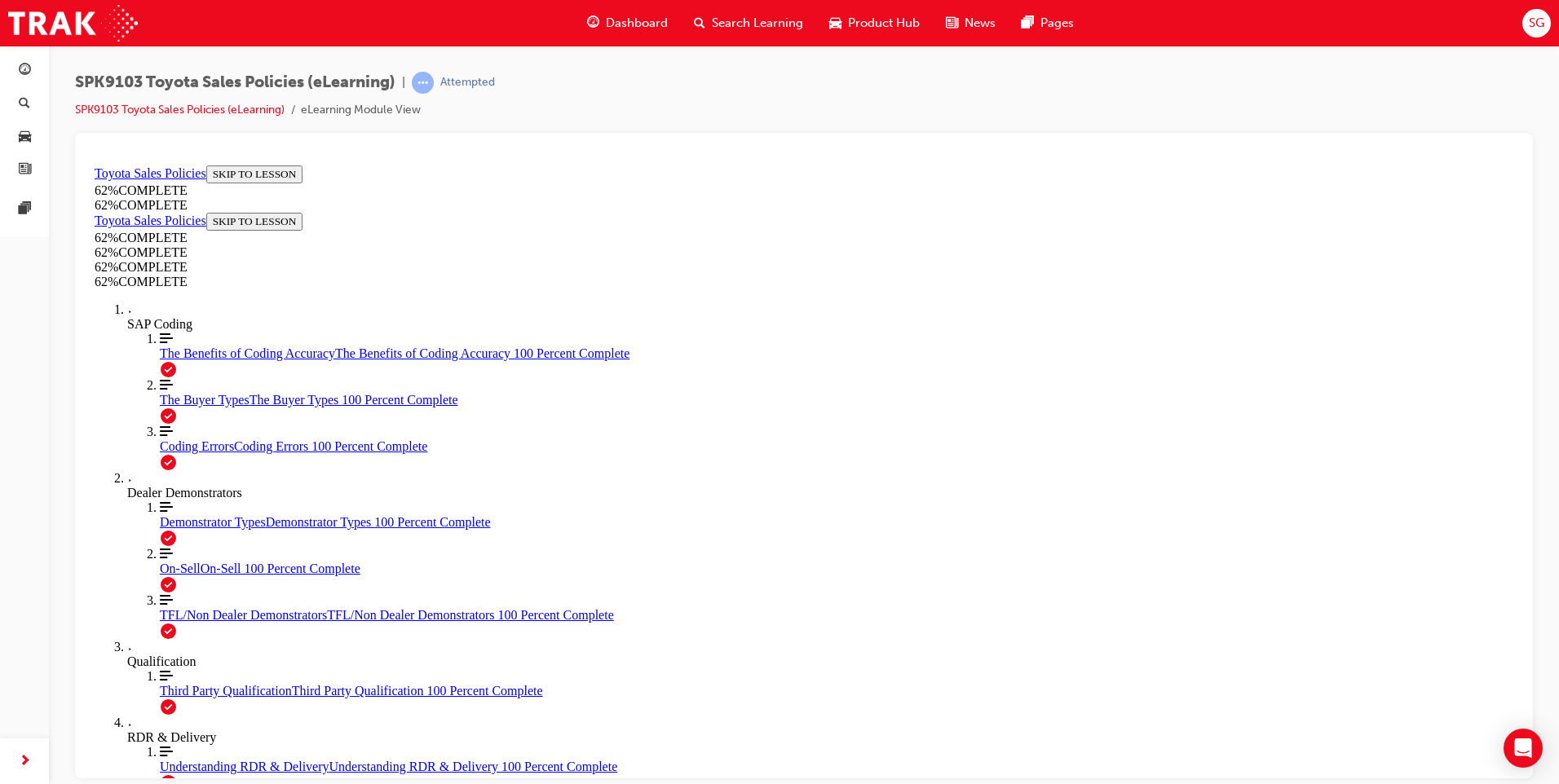
drag, startPoint x: 1225, startPoint y: 571, endPoint x: 1270, endPoint y: 584, distance: 46.8
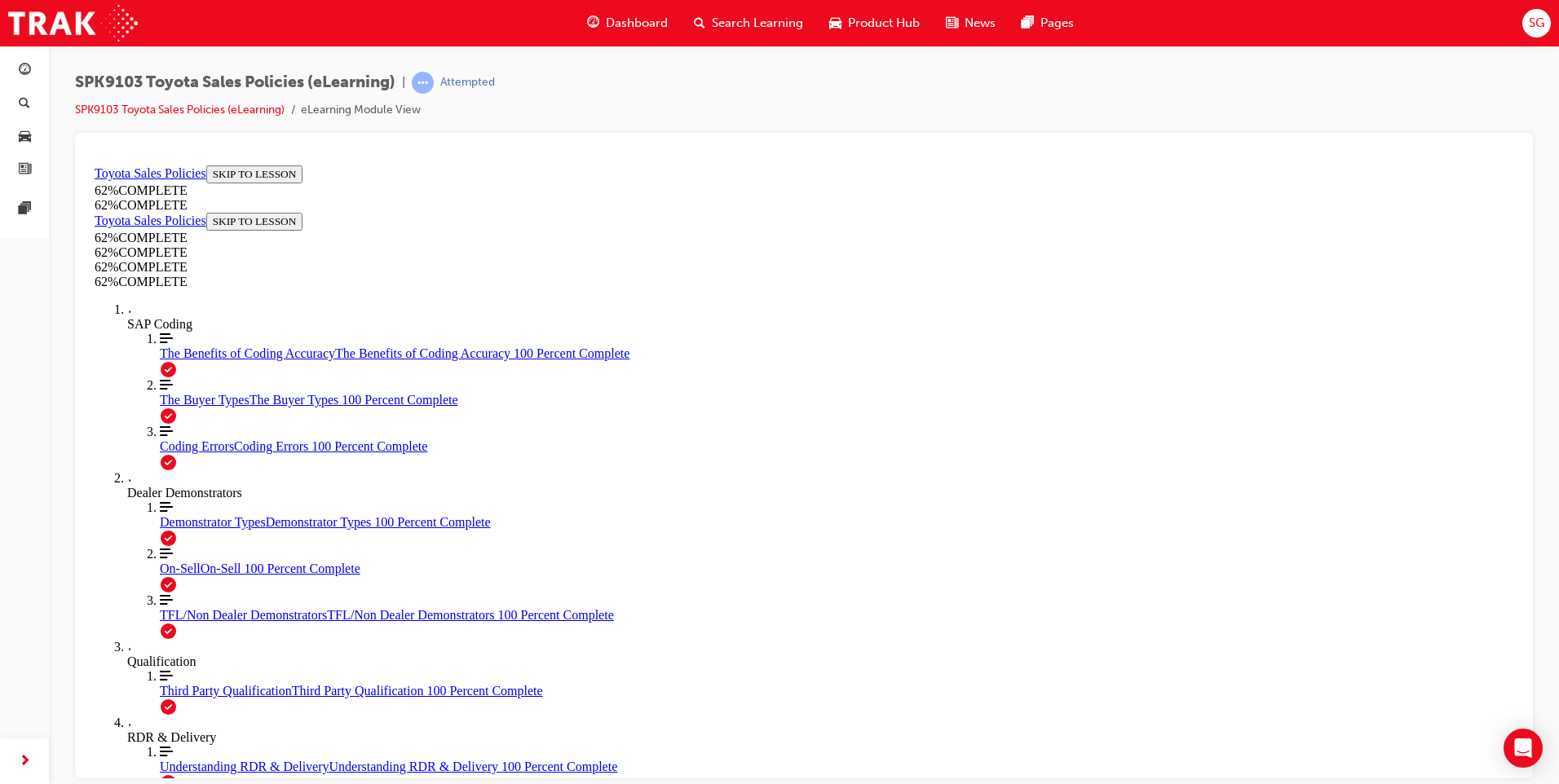
drag, startPoint x: 948, startPoint y: 411, endPoint x: 1217, endPoint y: 640, distance: 353.3
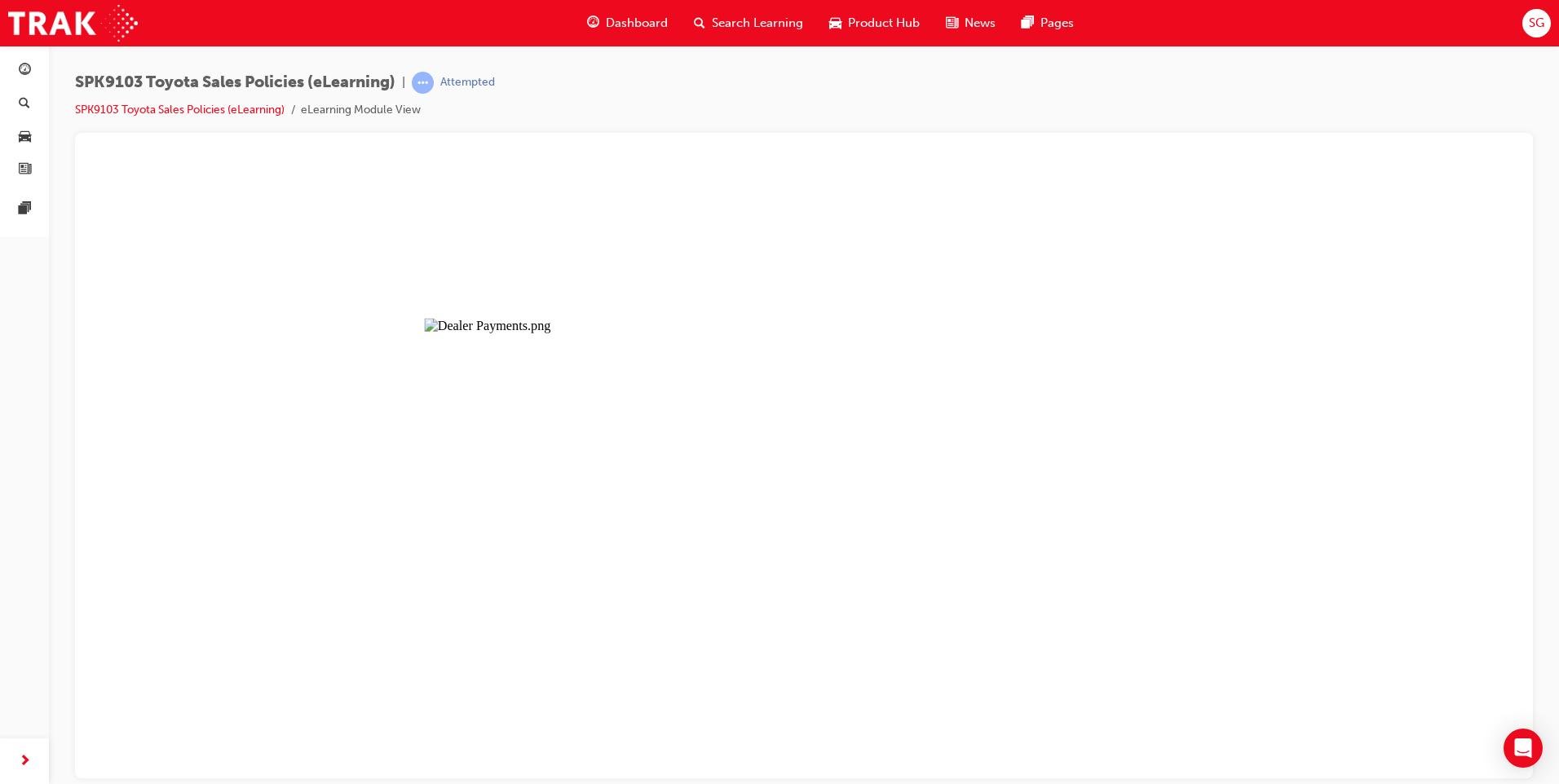
click at [637, 612] on button "Unzoom image" at bounding box center [804, 468] width 1432 height 619
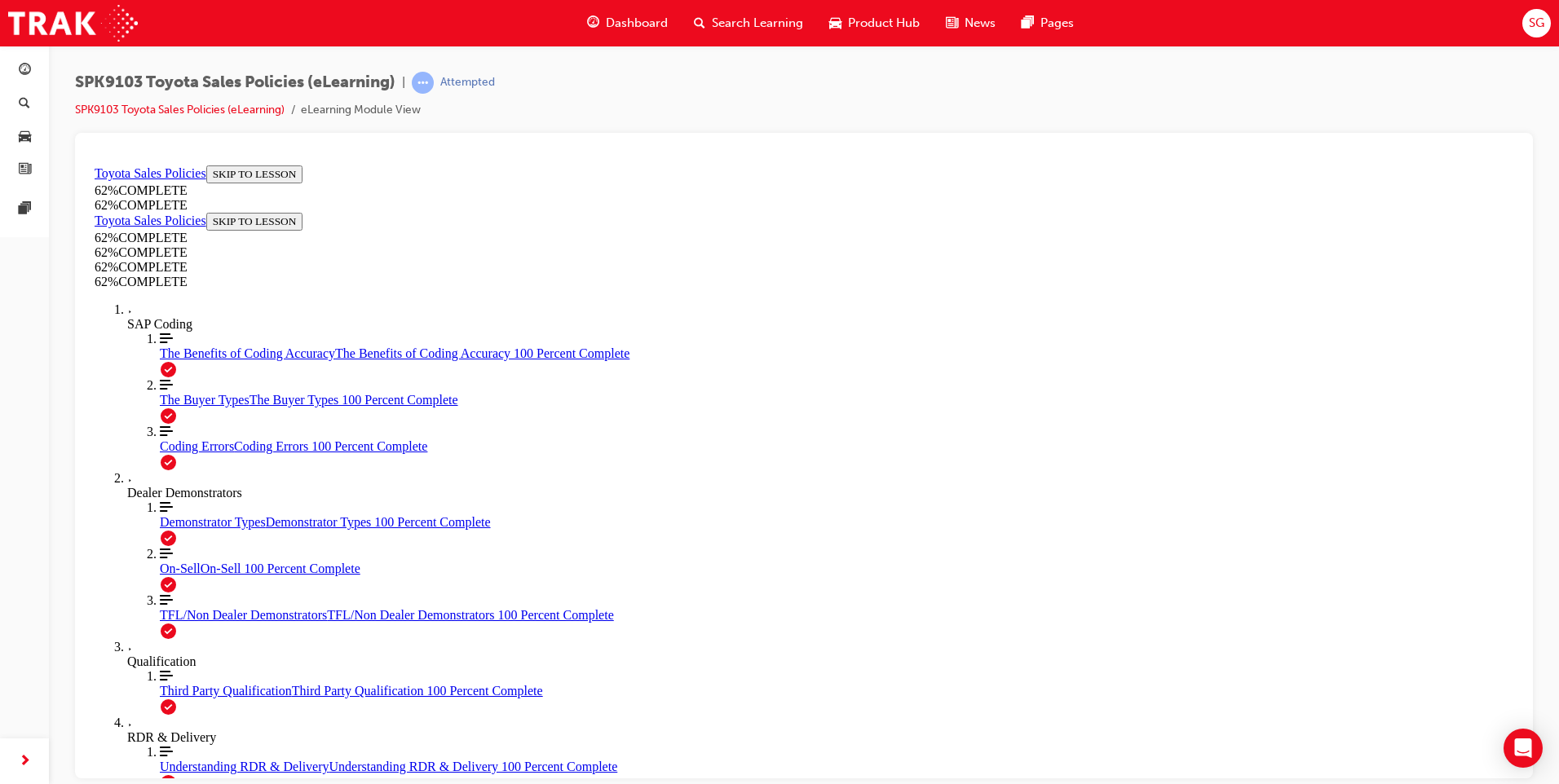
drag, startPoint x: 605, startPoint y: 244, endPoint x: 1102, endPoint y: 256, distance: 497.1
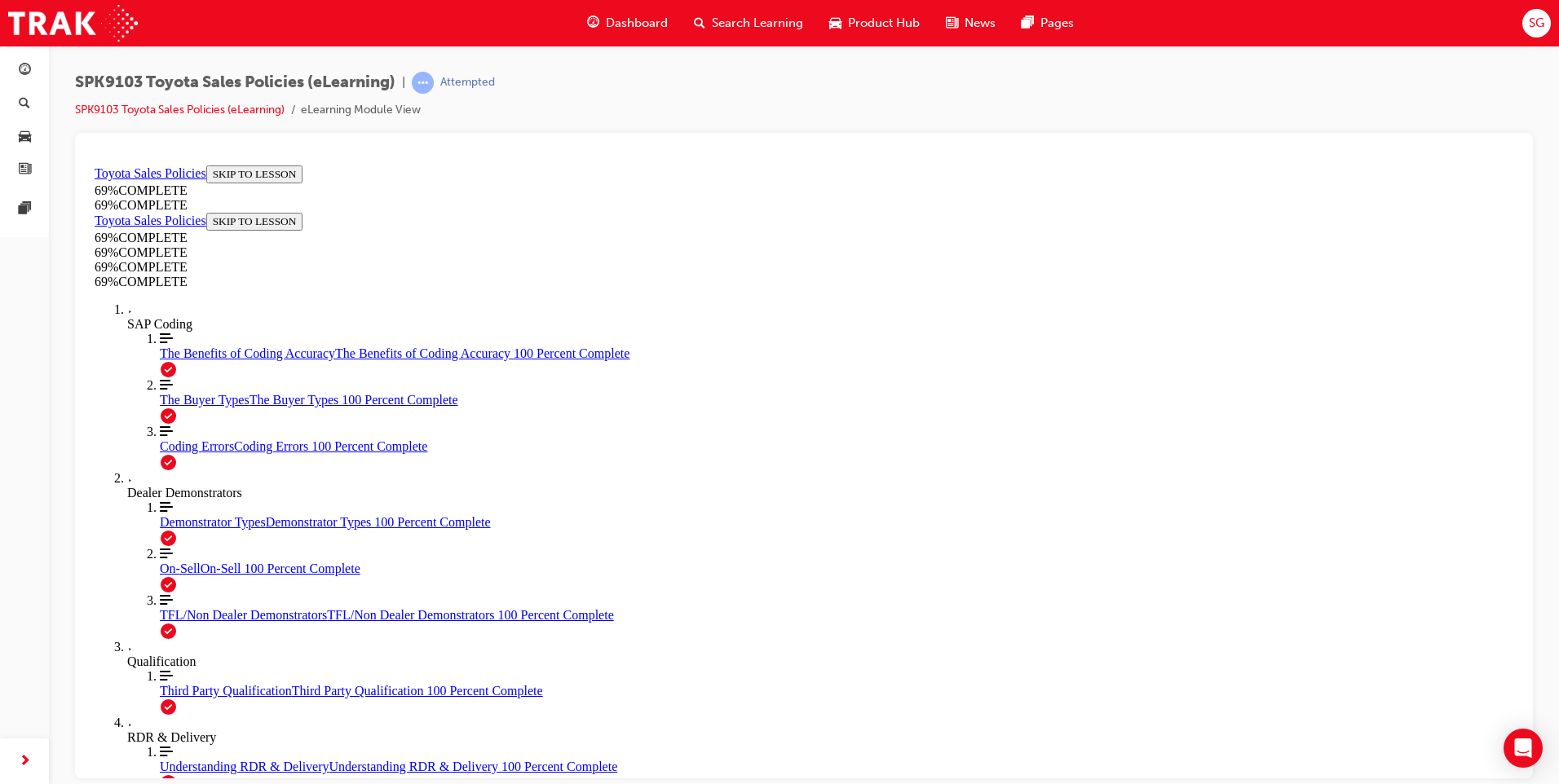
drag, startPoint x: 596, startPoint y: 415, endPoint x: 937, endPoint y: 519, distance: 356.5
drag, startPoint x: 948, startPoint y: 419, endPoint x: 1060, endPoint y: 488, distance: 131.5
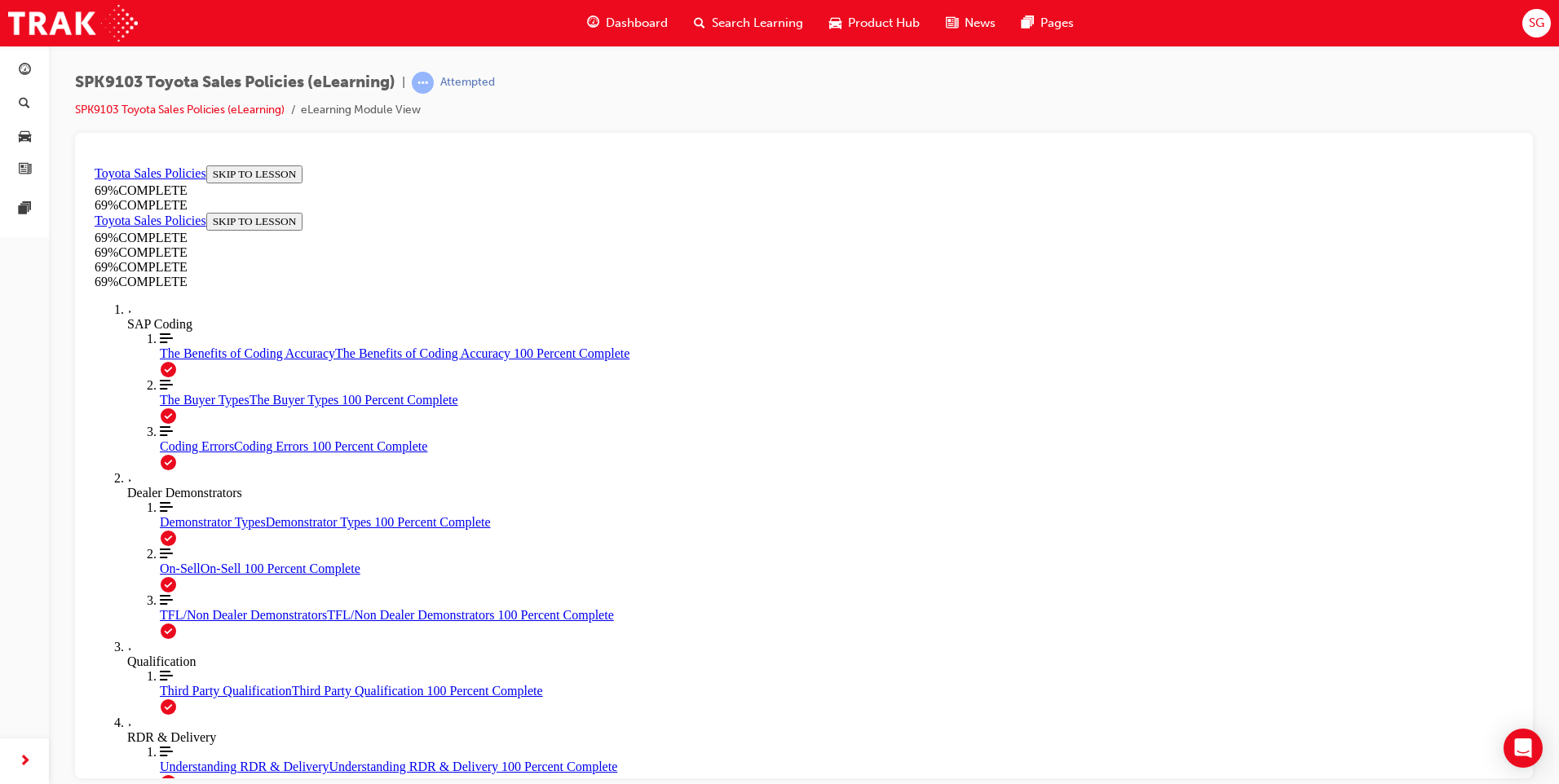
scroll to position [179, 0]
drag, startPoint x: 947, startPoint y: 506, endPoint x: 1257, endPoint y: 710, distance: 371.1
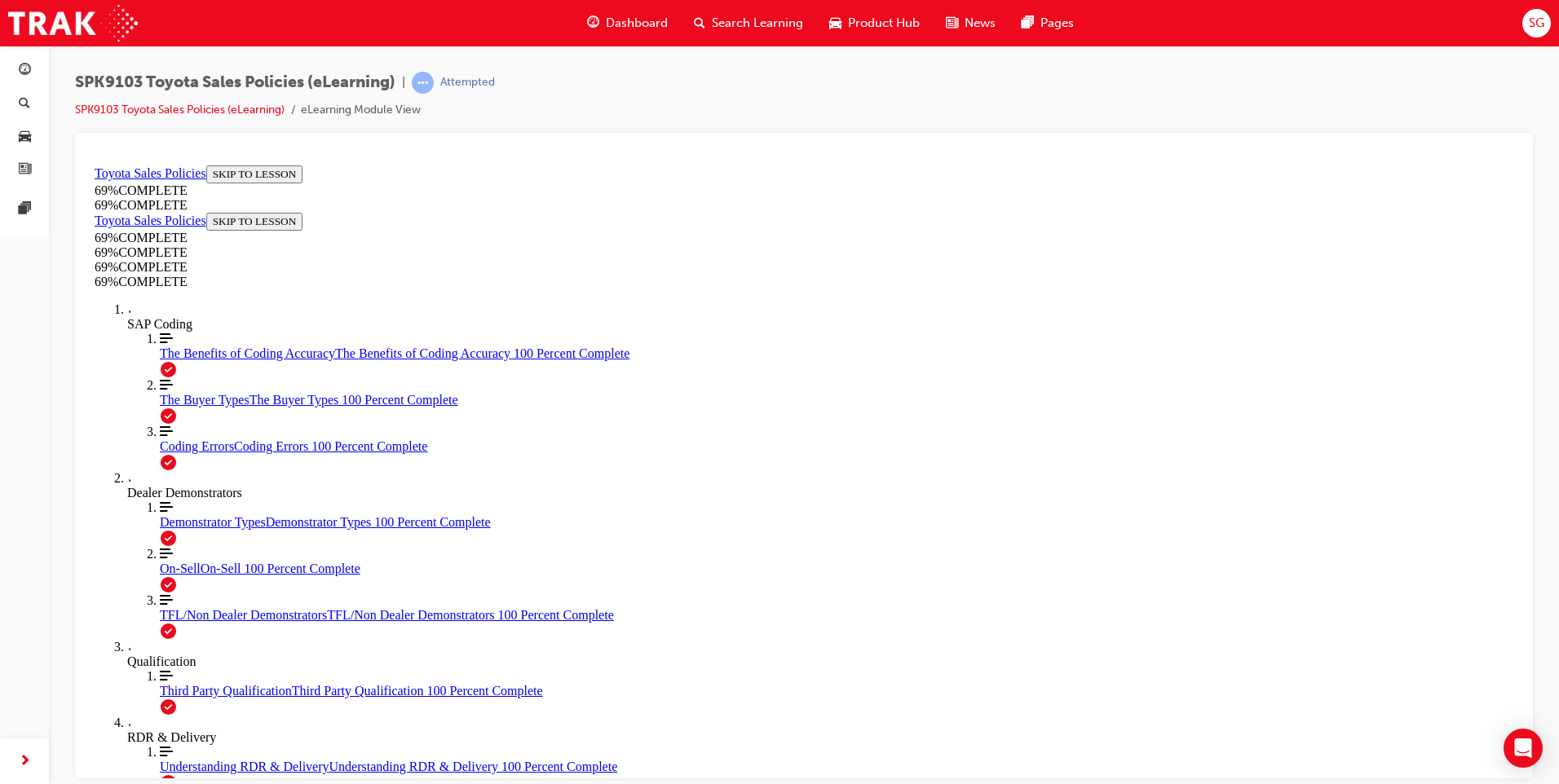
drag, startPoint x: 541, startPoint y: 483, endPoint x: 663, endPoint y: 530, distance: 130.7
drag, startPoint x: 663, startPoint y: 530, endPoint x: 619, endPoint y: 524, distance: 44.4
drag, startPoint x: 533, startPoint y: 479, endPoint x: 808, endPoint y: 703, distance: 354.7
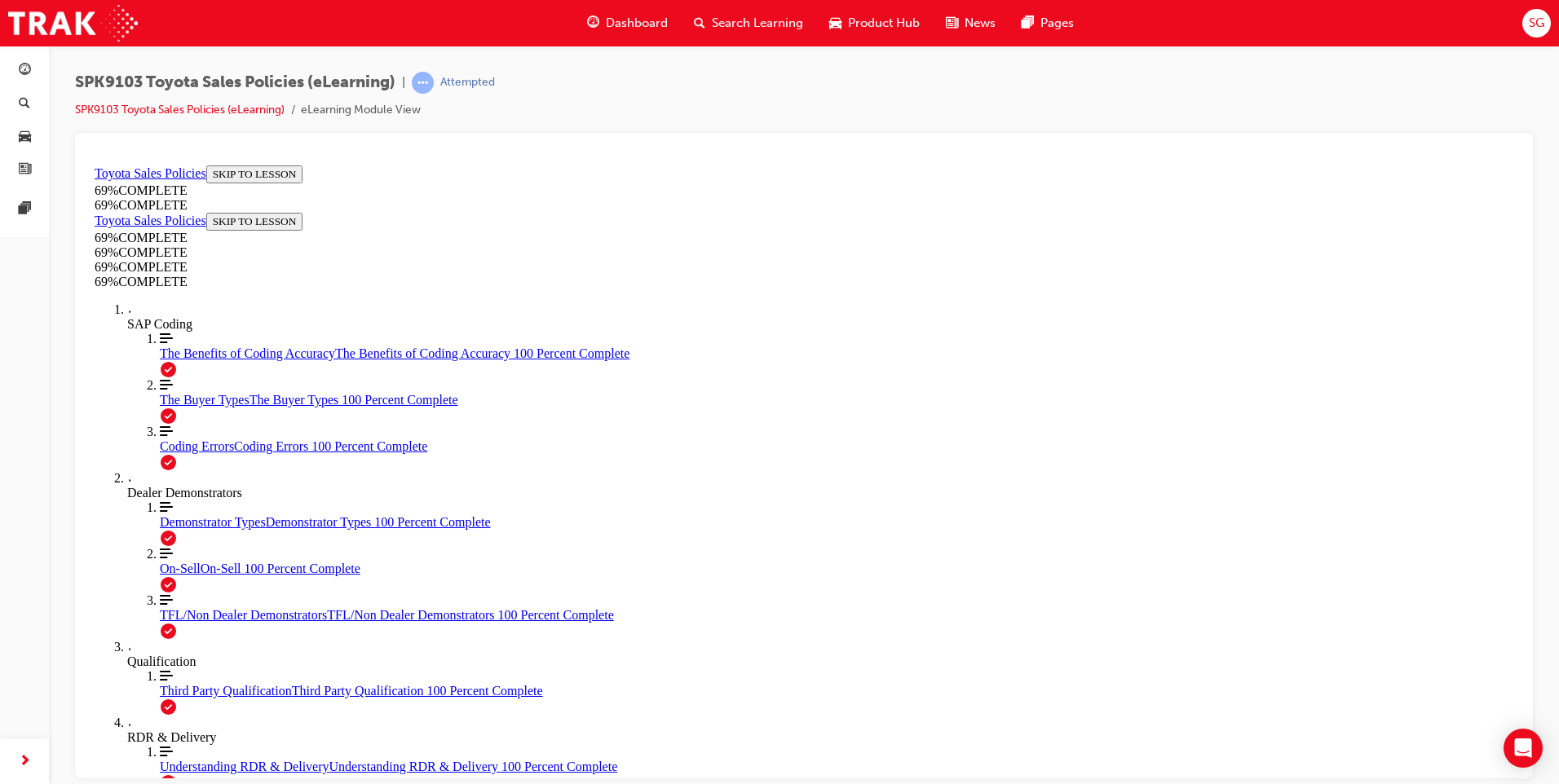
drag, startPoint x: 695, startPoint y: 521, endPoint x: 971, endPoint y: 589, distance: 284.3
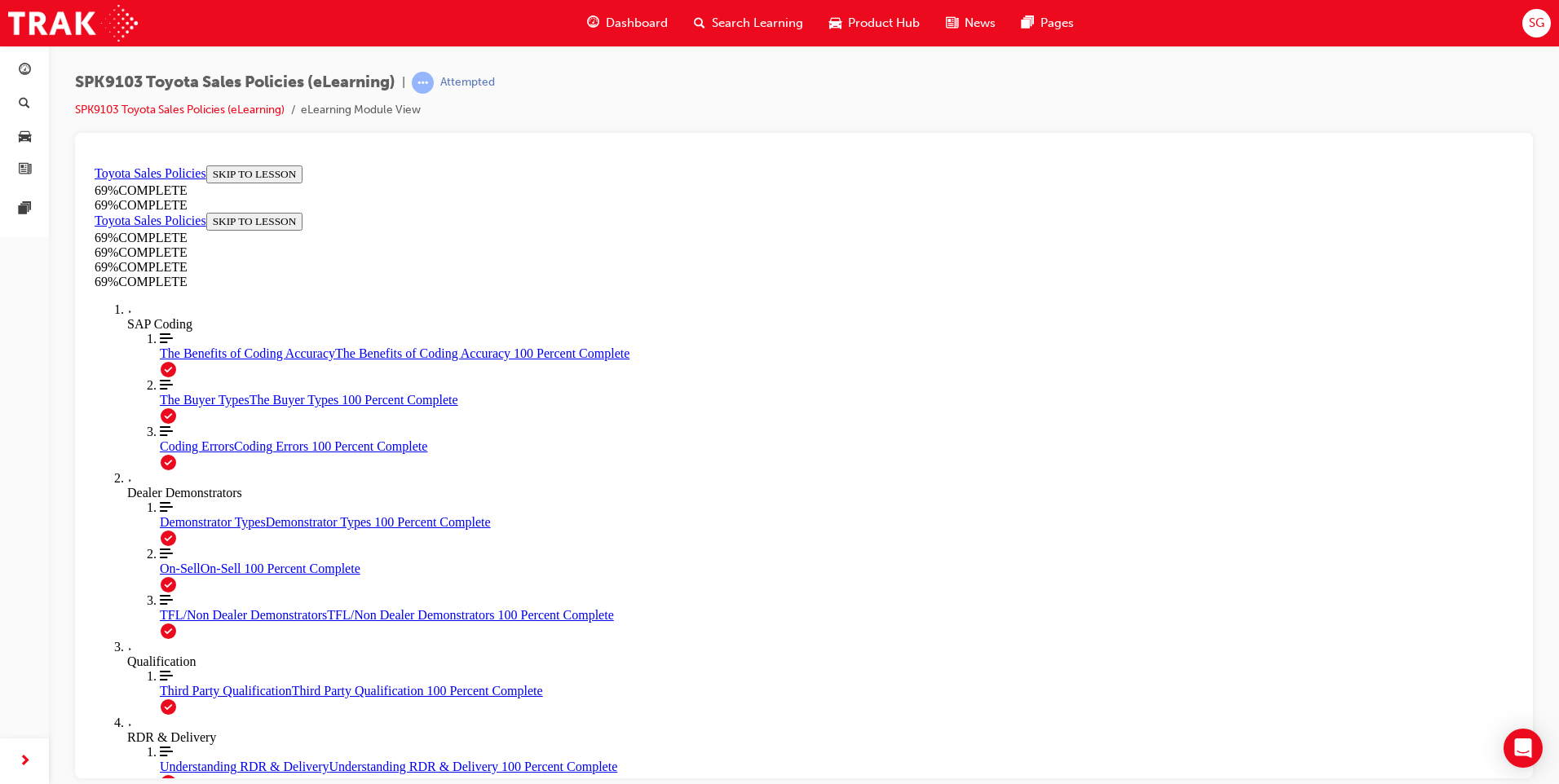
drag, startPoint x: 614, startPoint y: 248, endPoint x: 989, endPoint y: 285, distance: 376.8
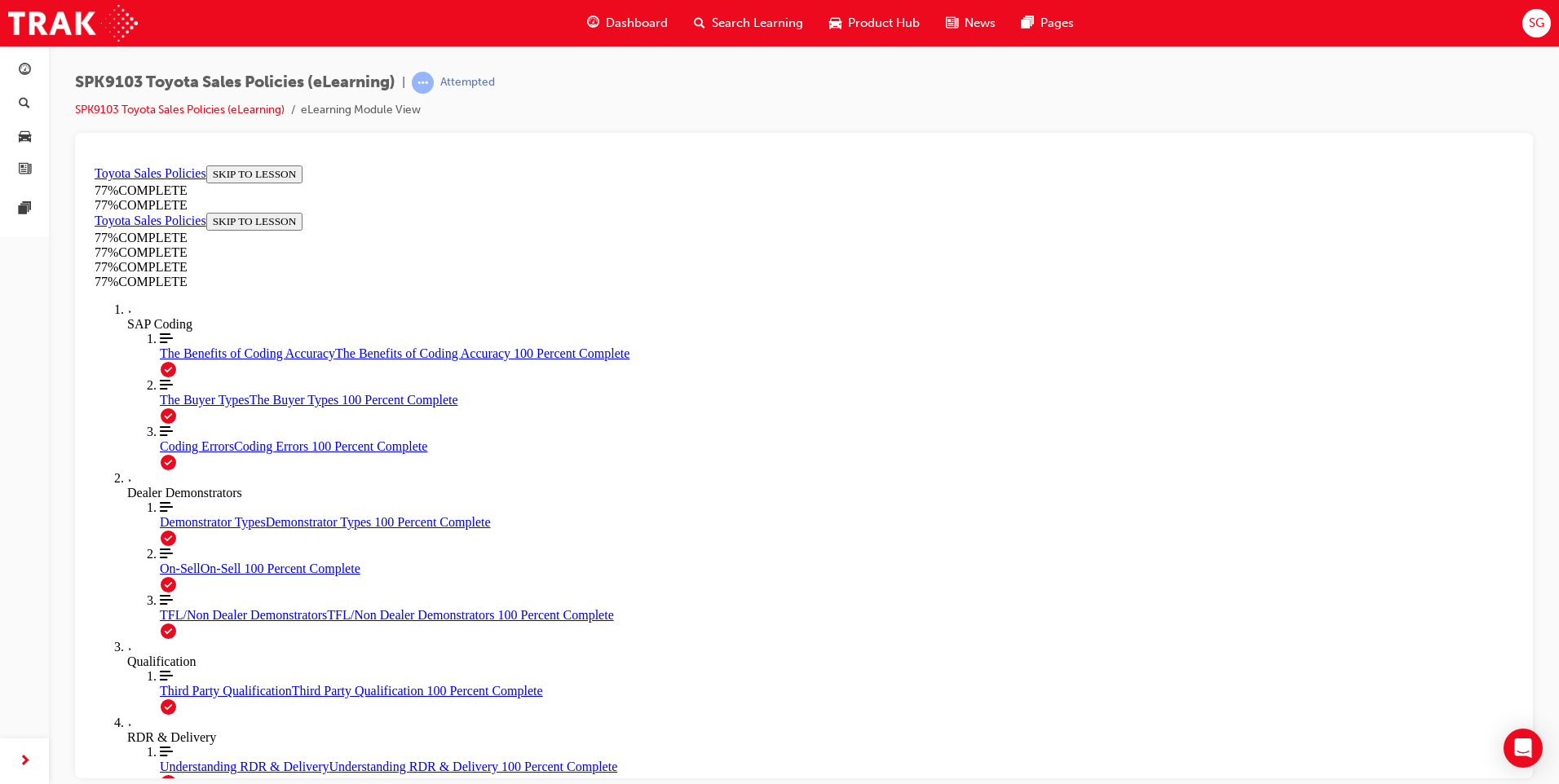
drag, startPoint x: 989, startPoint y: 285, endPoint x: 874, endPoint y: 298, distance: 115.7
drag, startPoint x: 536, startPoint y: 462, endPoint x: 781, endPoint y: 528, distance: 253.7
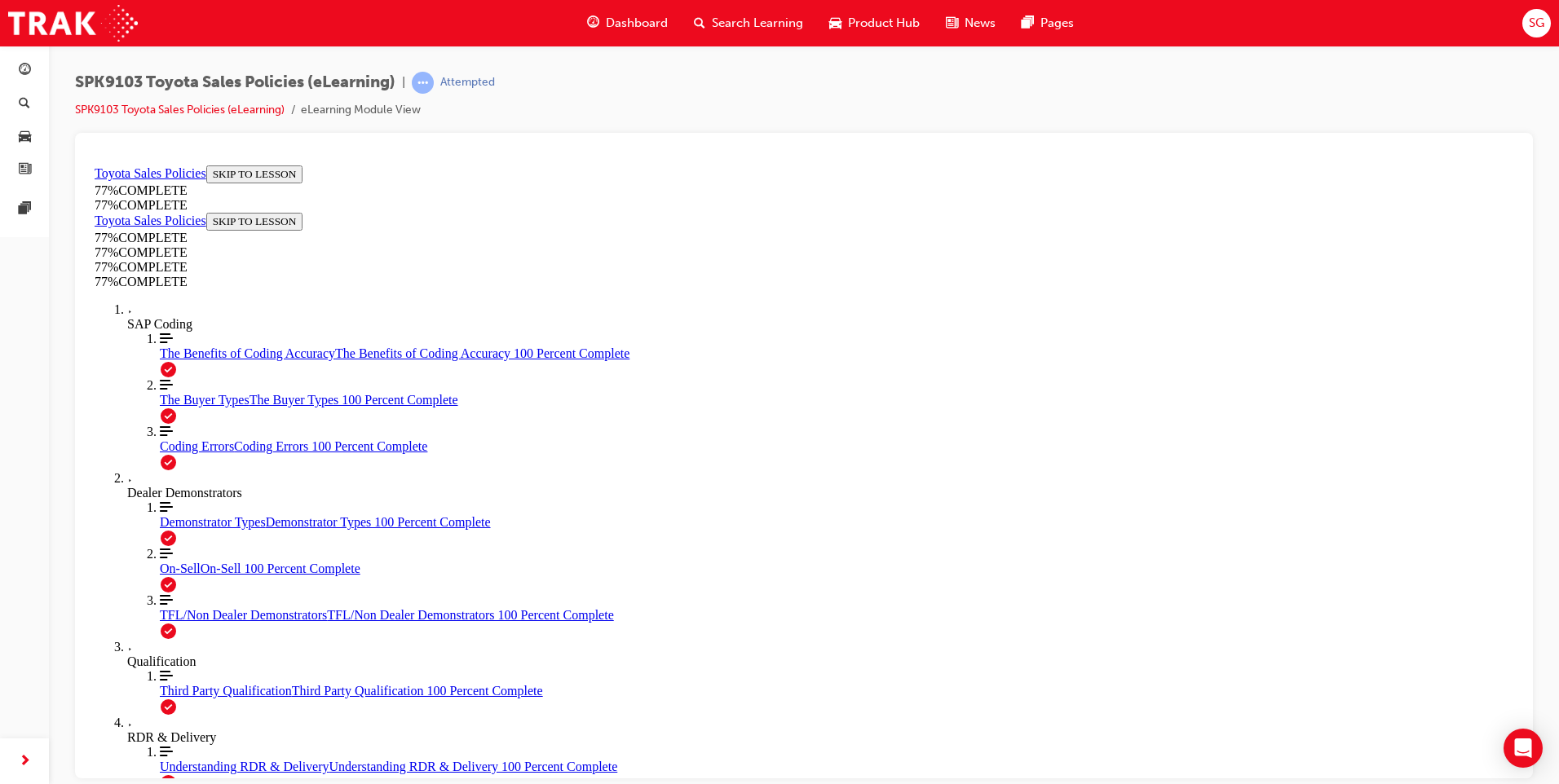
drag, startPoint x: 615, startPoint y: 533, endPoint x: 964, endPoint y: 613, distance: 358.1
drag, startPoint x: 964, startPoint y: 613, endPoint x: 741, endPoint y: 562, distance: 228.8
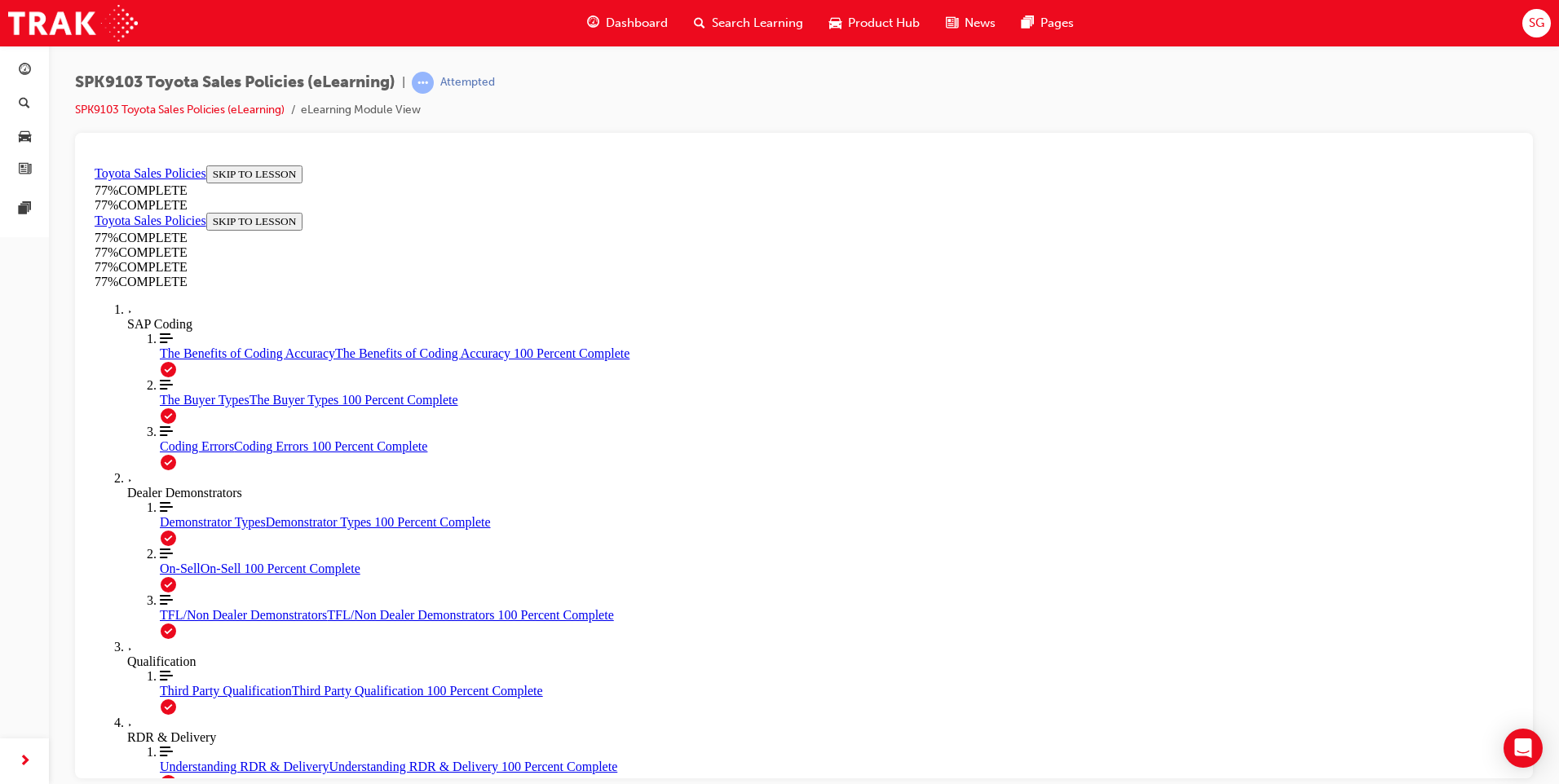
drag, startPoint x: 614, startPoint y: 531, endPoint x: 981, endPoint y: 578, distance: 370.0
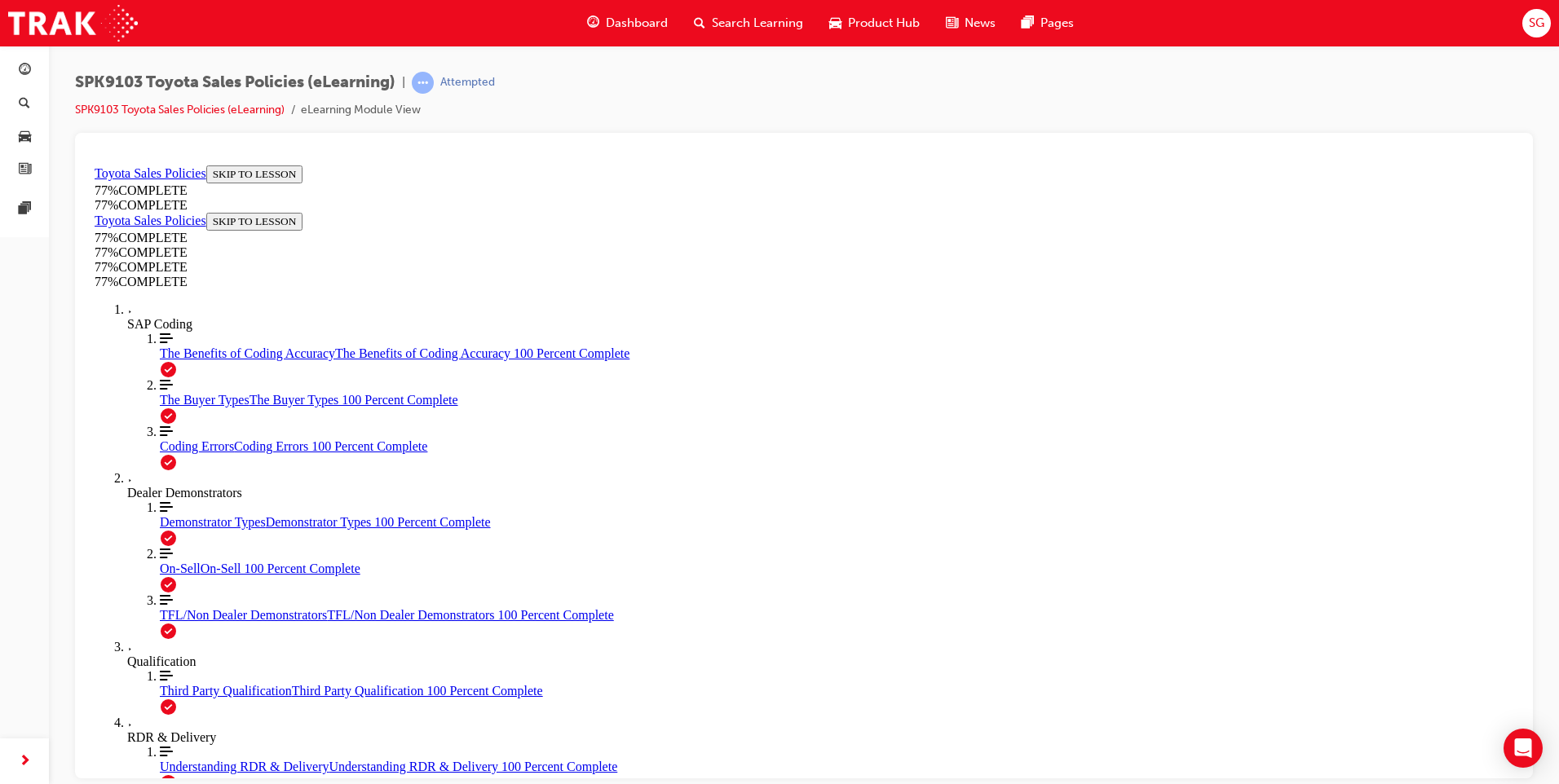
drag, startPoint x: 674, startPoint y: 327, endPoint x: 1022, endPoint y: 581, distance: 430.8
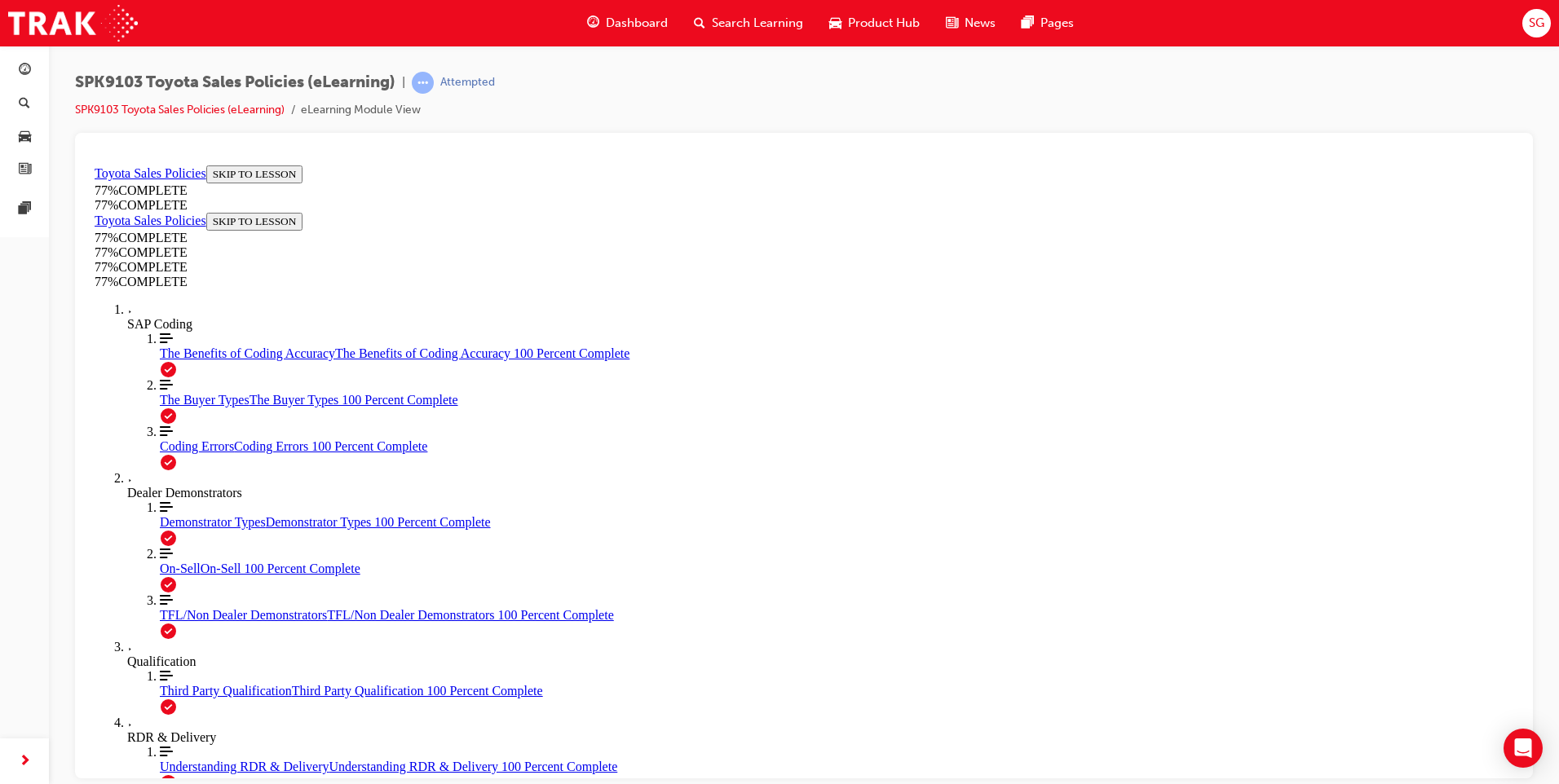
scroll to position [844, 0]
drag, startPoint x: 603, startPoint y: 588, endPoint x: 1056, endPoint y: 620, distance: 454.1
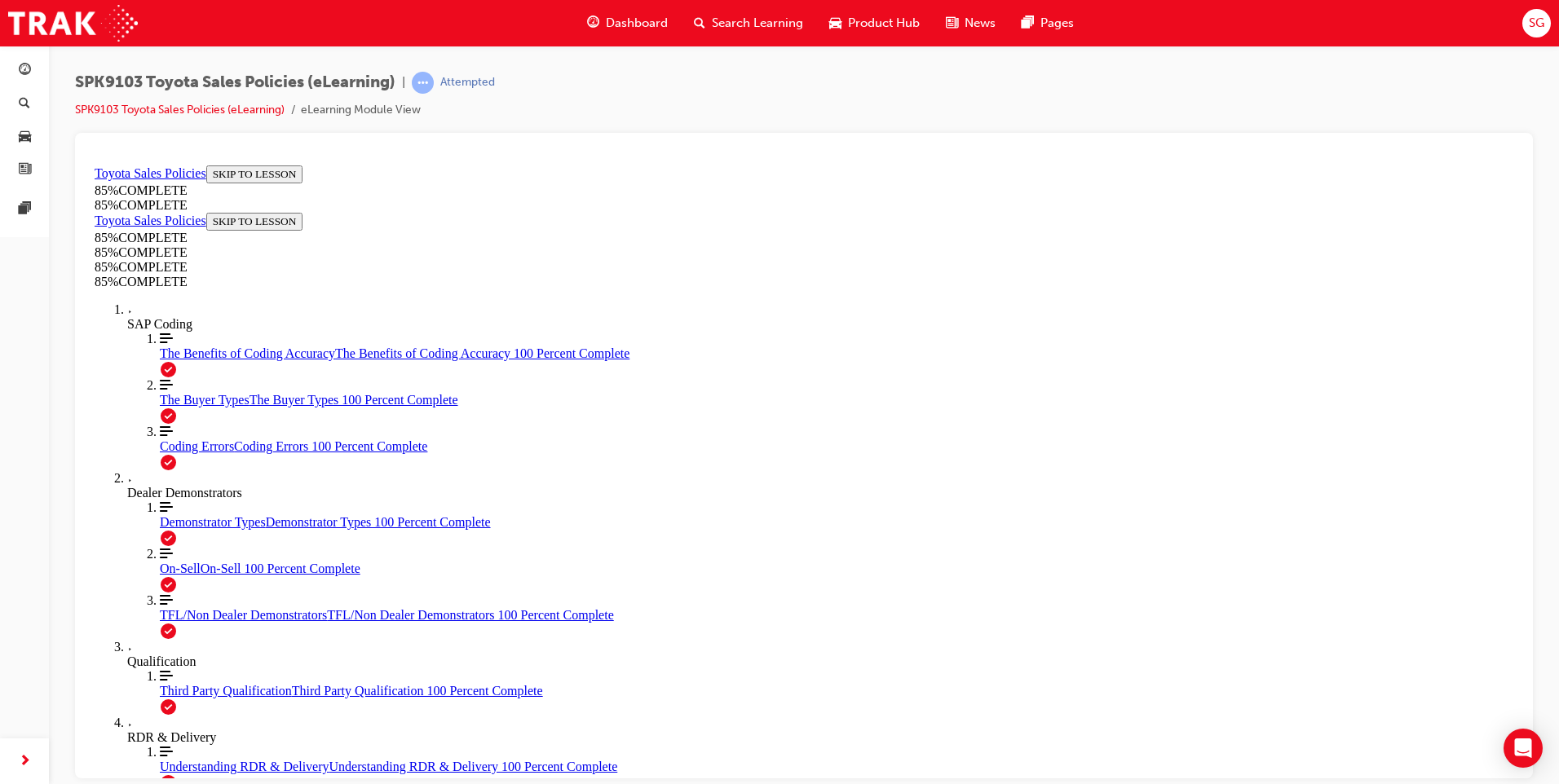
scroll to position [443, 0]
drag, startPoint x: 824, startPoint y: 512, endPoint x: 1139, endPoint y: 542, distance: 316.4
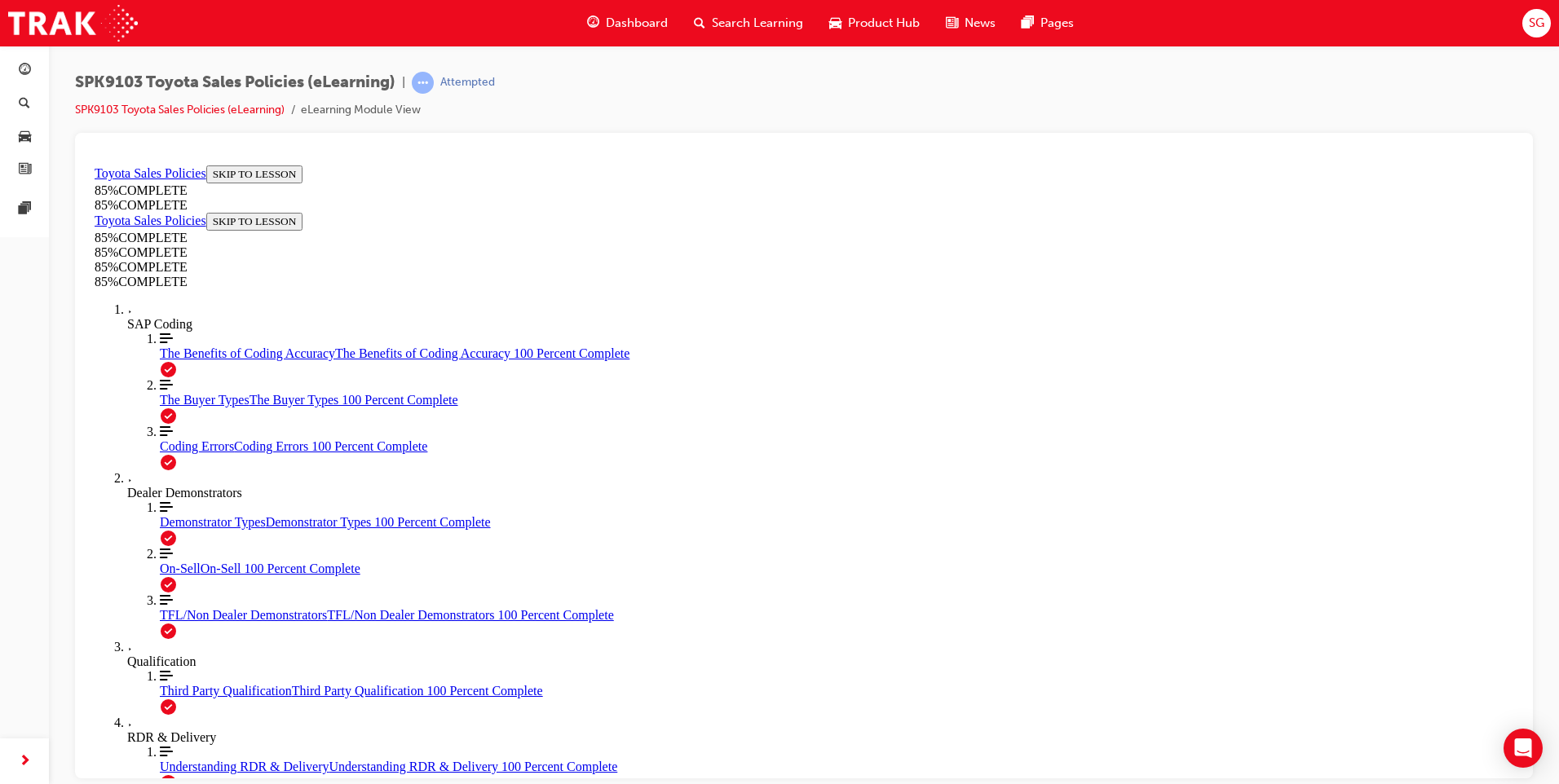
drag, startPoint x: 574, startPoint y: 402, endPoint x: 827, endPoint y: 536, distance: 286.3
drag, startPoint x: 565, startPoint y: 401, endPoint x: 762, endPoint y: 546, distance: 244.6
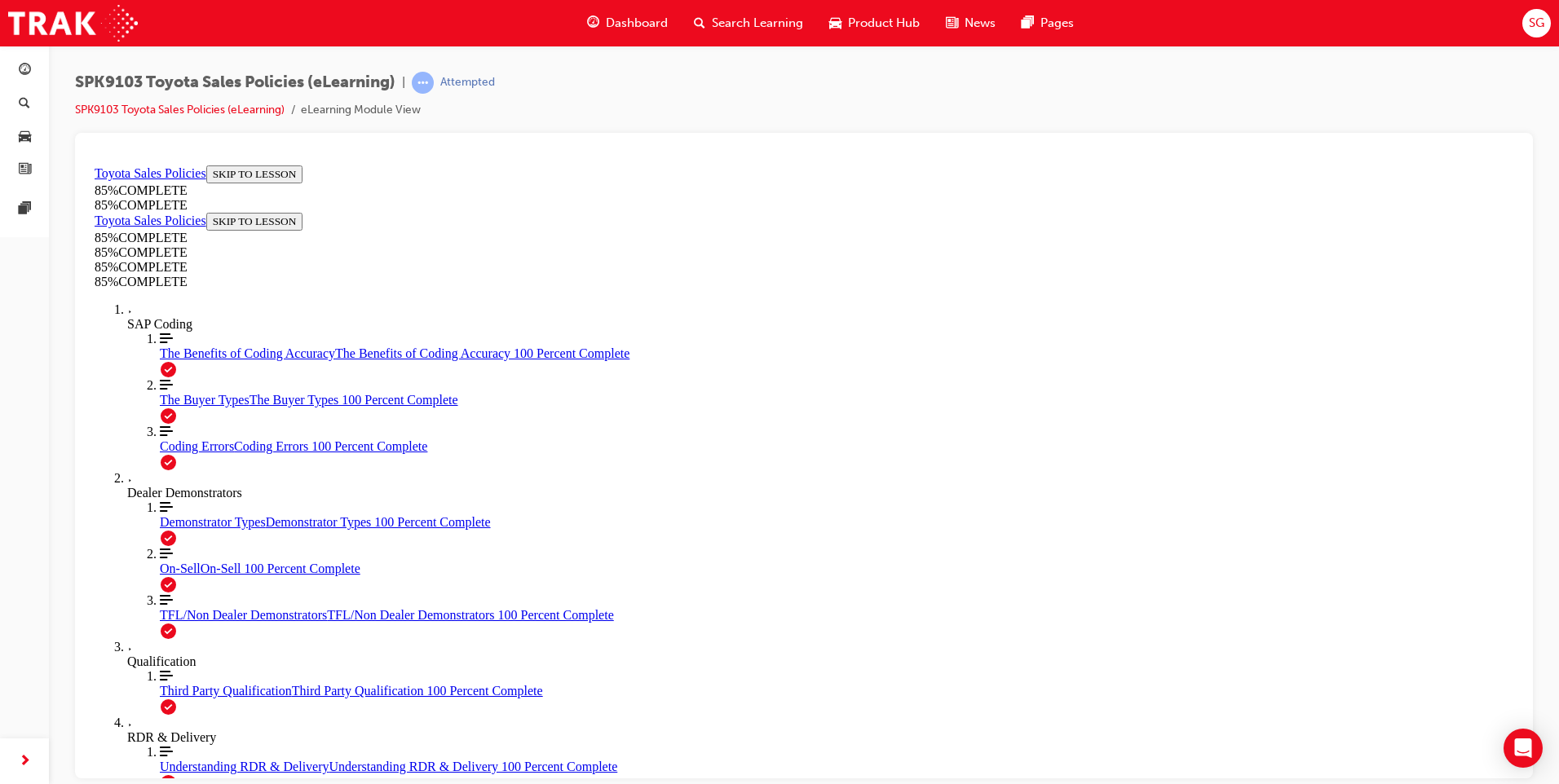
drag, startPoint x: 574, startPoint y: 402, endPoint x: 745, endPoint y: 551, distance: 226.8
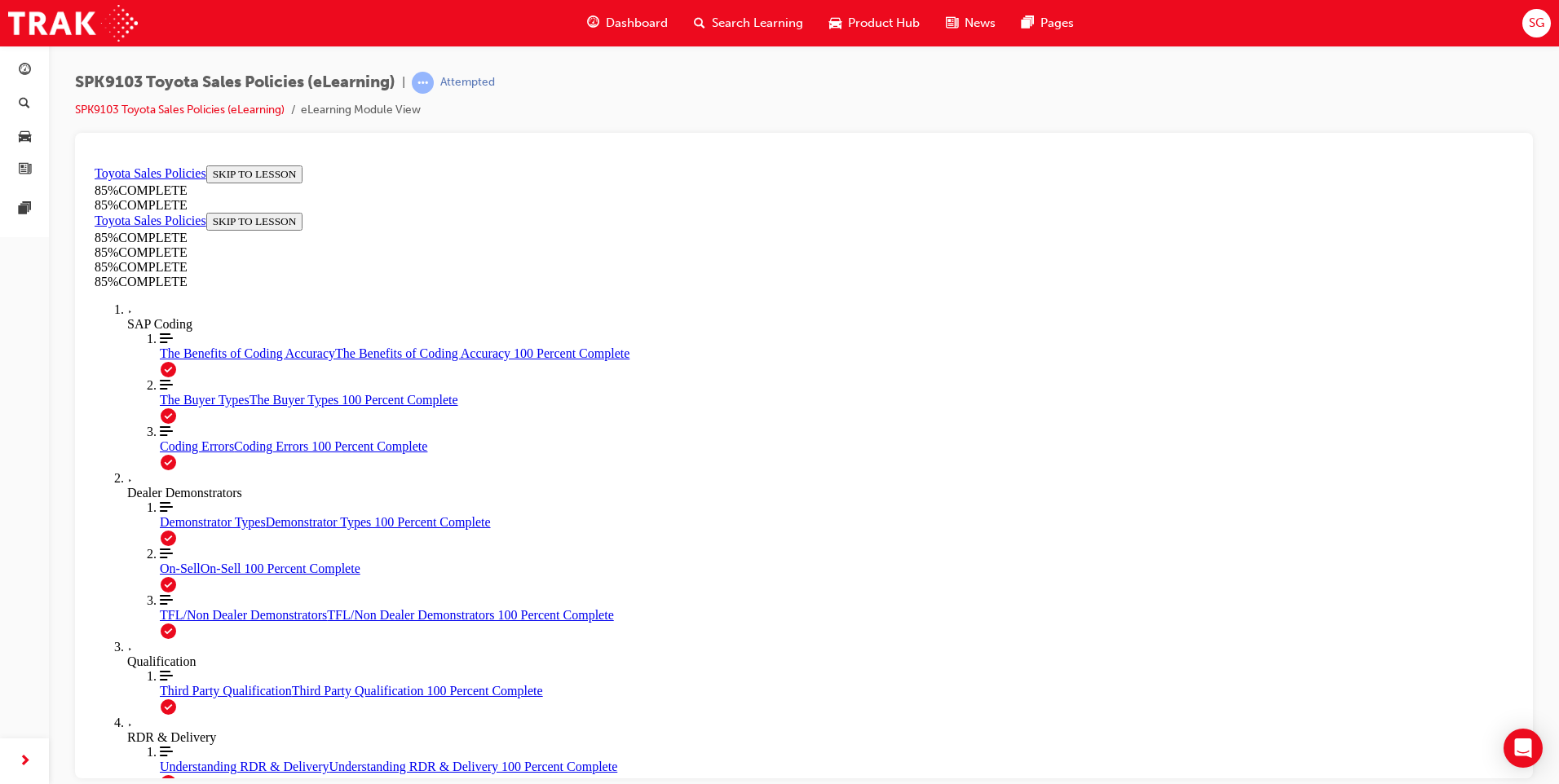
drag, startPoint x: 938, startPoint y: 376, endPoint x: 1249, endPoint y: 578, distance: 370.8
drag, startPoint x: 579, startPoint y: 426, endPoint x: 1060, endPoint y: 577, distance: 504.1
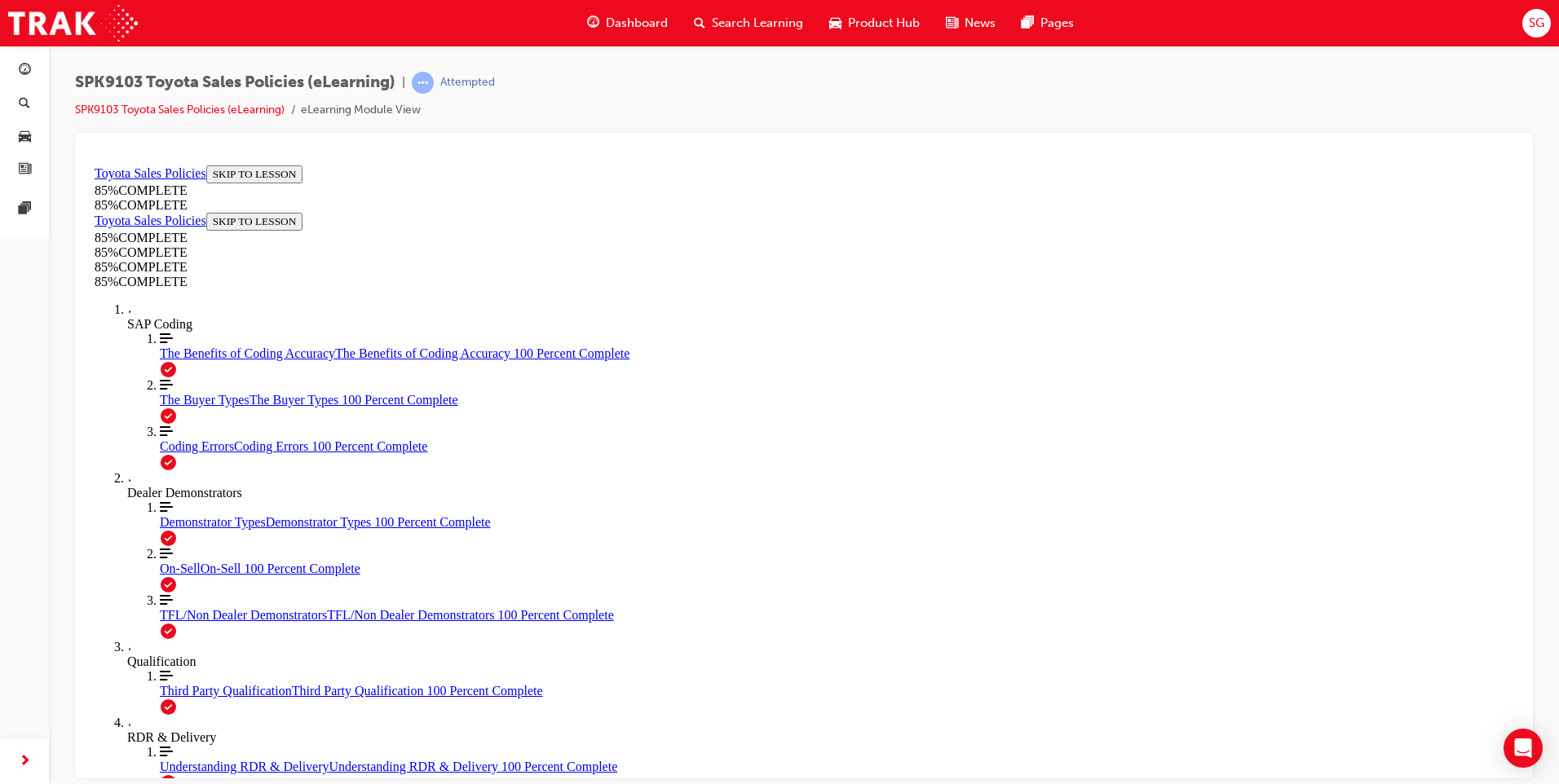
scroll to position [1442, 0]
drag, startPoint x: 923, startPoint y: 343, endPoint x: 709, endPoint y: 554, distance: 300.5
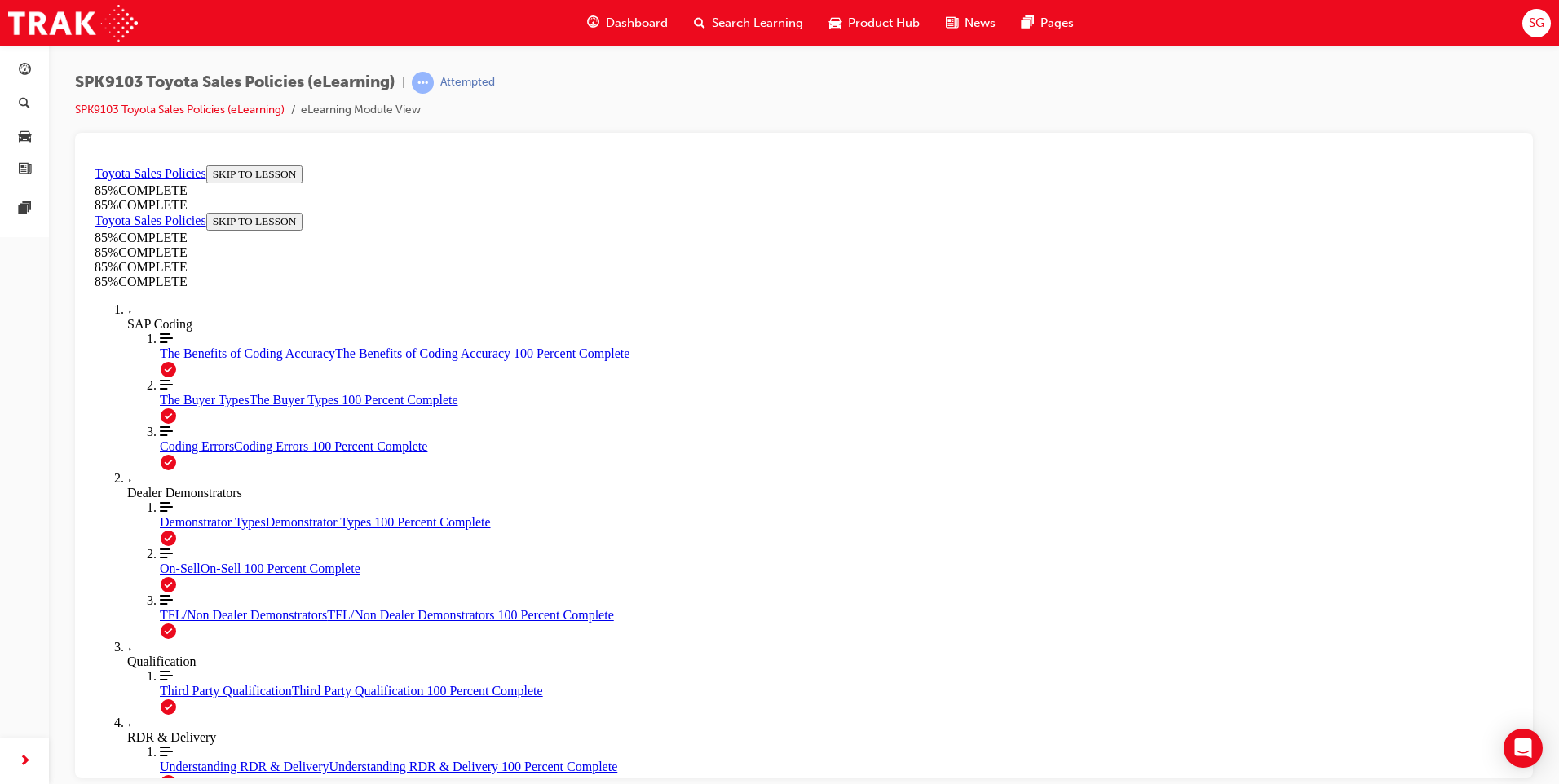
scroll to position [1564, 0]
drag, startPoint x: 914, startPoint y: 423, endPoint x: 1121, endPoint y: 644, distance: 302.8
drag, startPoint x: 889, startPoint y: 425, endPoint x: 714, endPoint y: 616, distance: 259.0
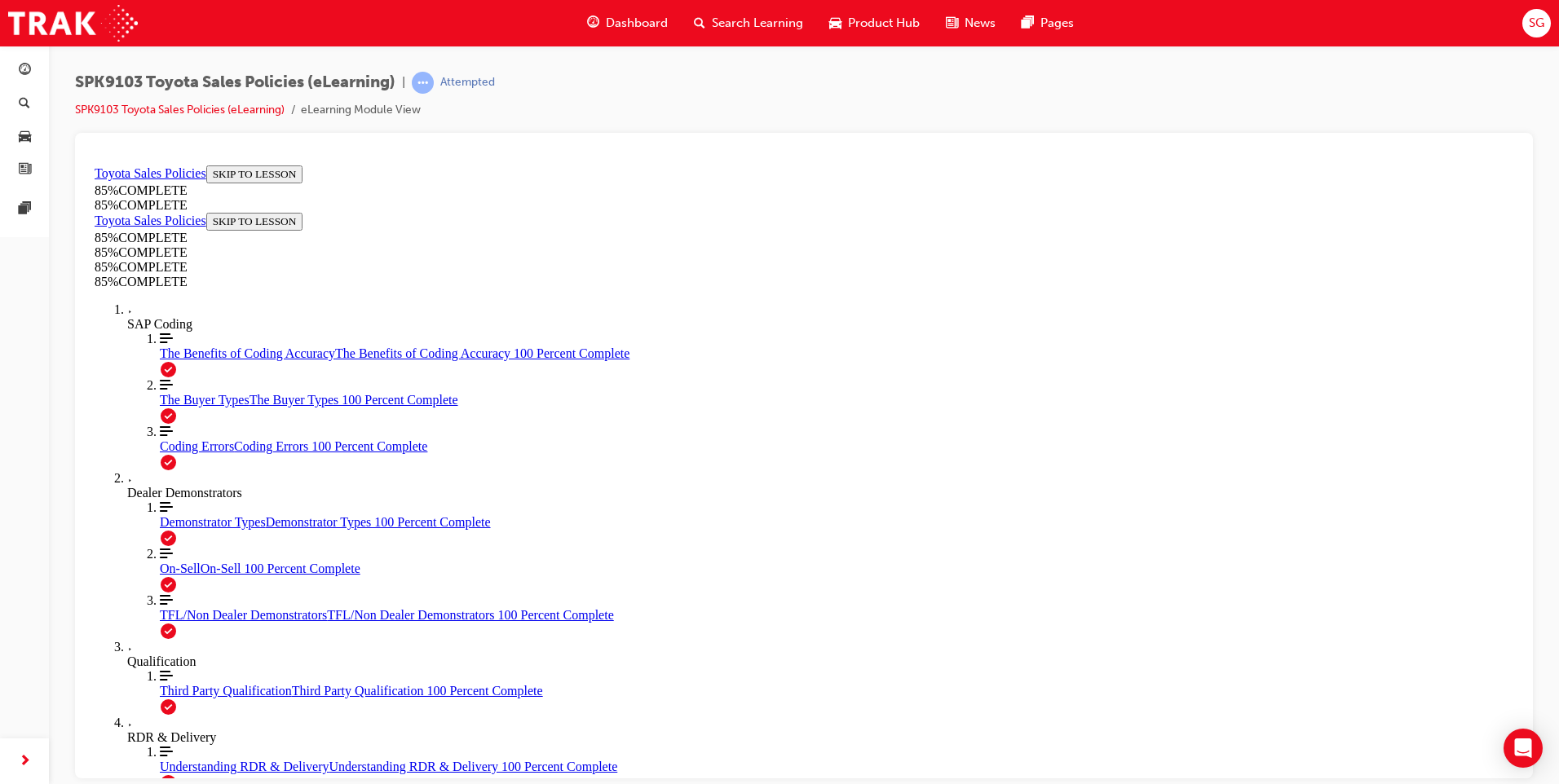
drag, startPoint x: 918, startPoint y: 418, endPoint x: 713, endPoint y: 637, distance: 300.0
drag, startPoint x: 928, startPoint y: 407, endPoint x: 725, endPoint y: 634, distance: 304.5
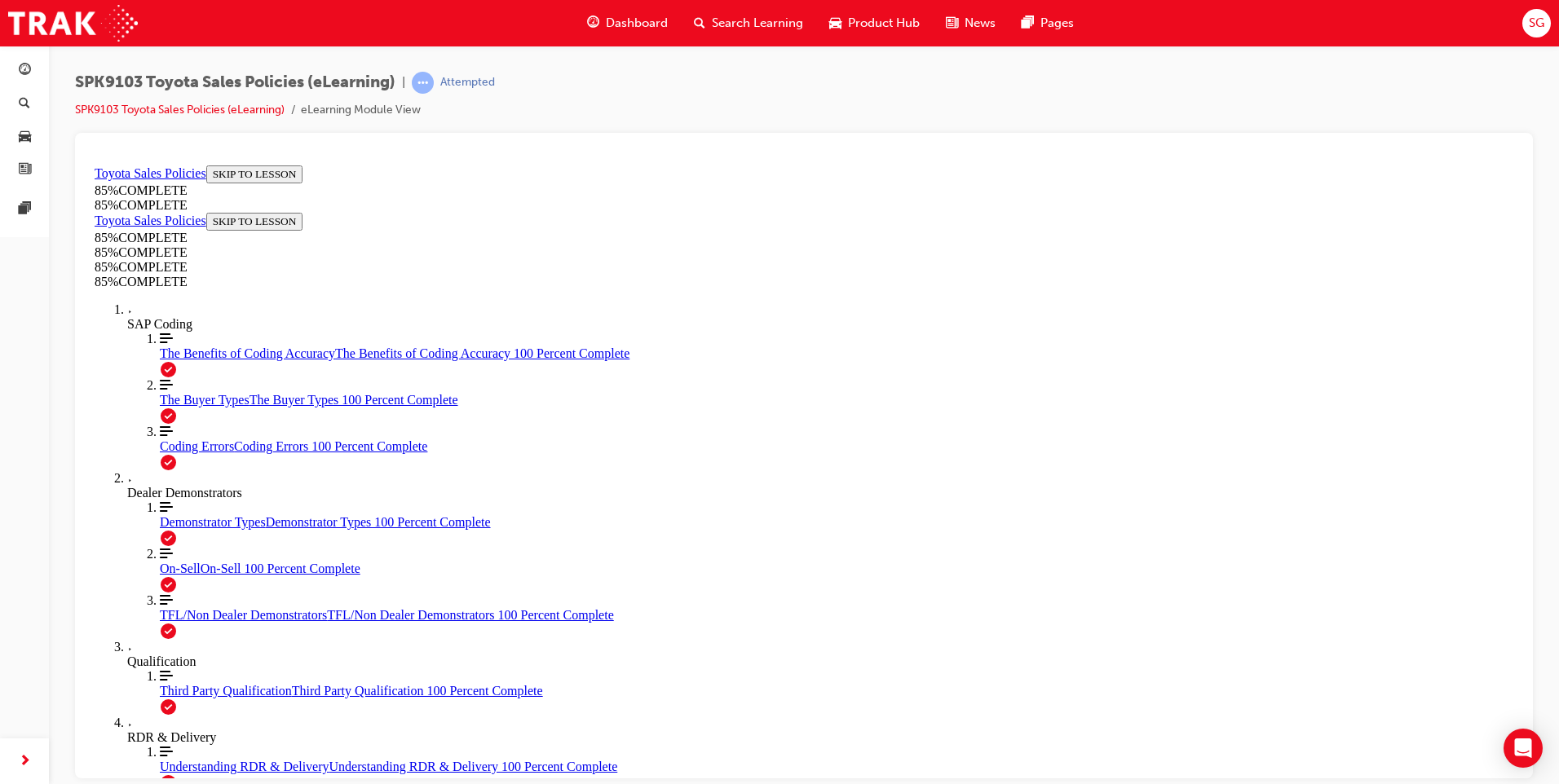
scroll to position [2481, 0]
drag, startPoint x: 658, startPoint y: 379, endPoint x: 1094, endPoint y: 548, distance: 467.6
